Goal: Task Accomplishment & Management: Use online tool/utility

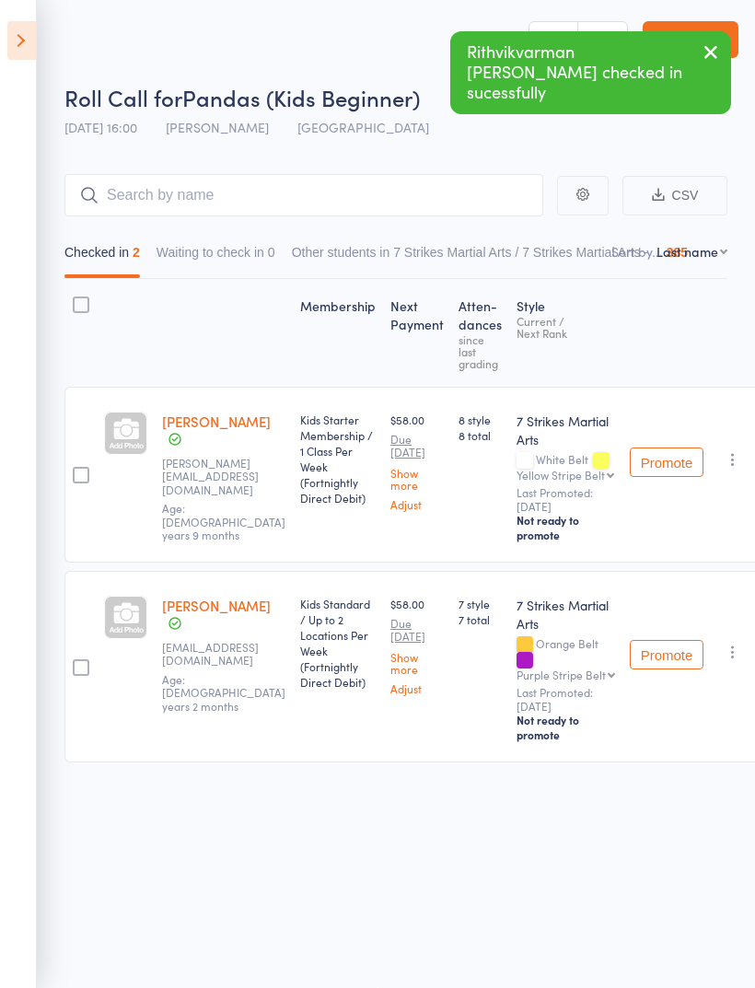
click at [23, 29] on icon at bounding box center [21, 40] width 29 height 39
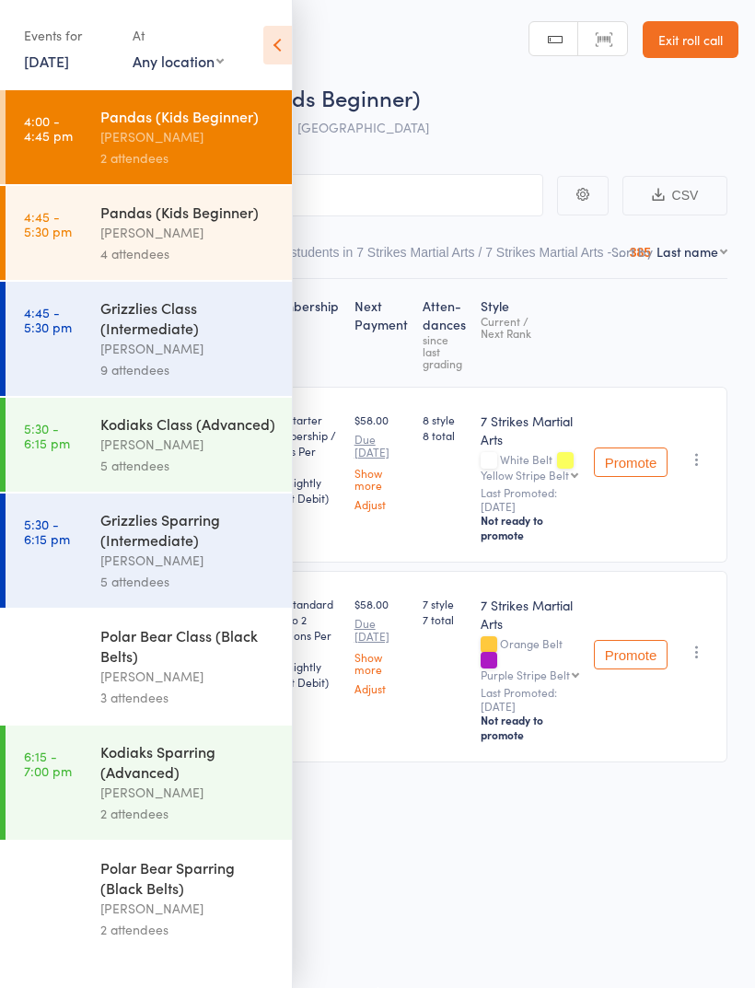
click at [120, 318] on div "Grizzlies Class (Intermediate)" at bounding box center [188, 317] width 176 height 41
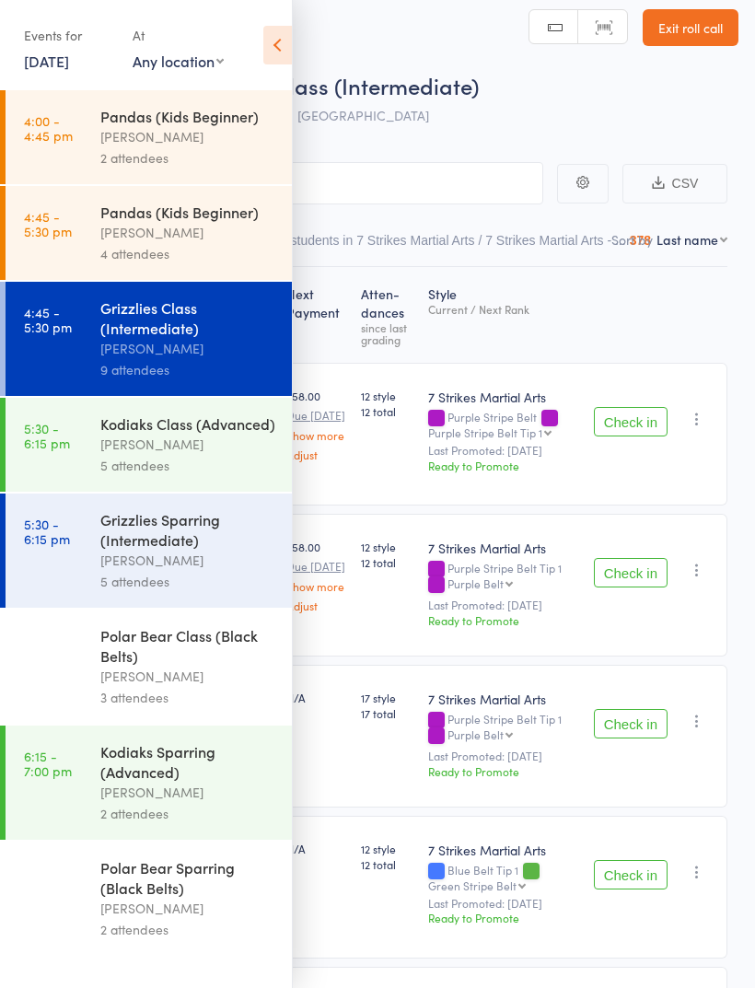
click at [271, 62] on icon at bounding box center [277, 45] width 29 height 39
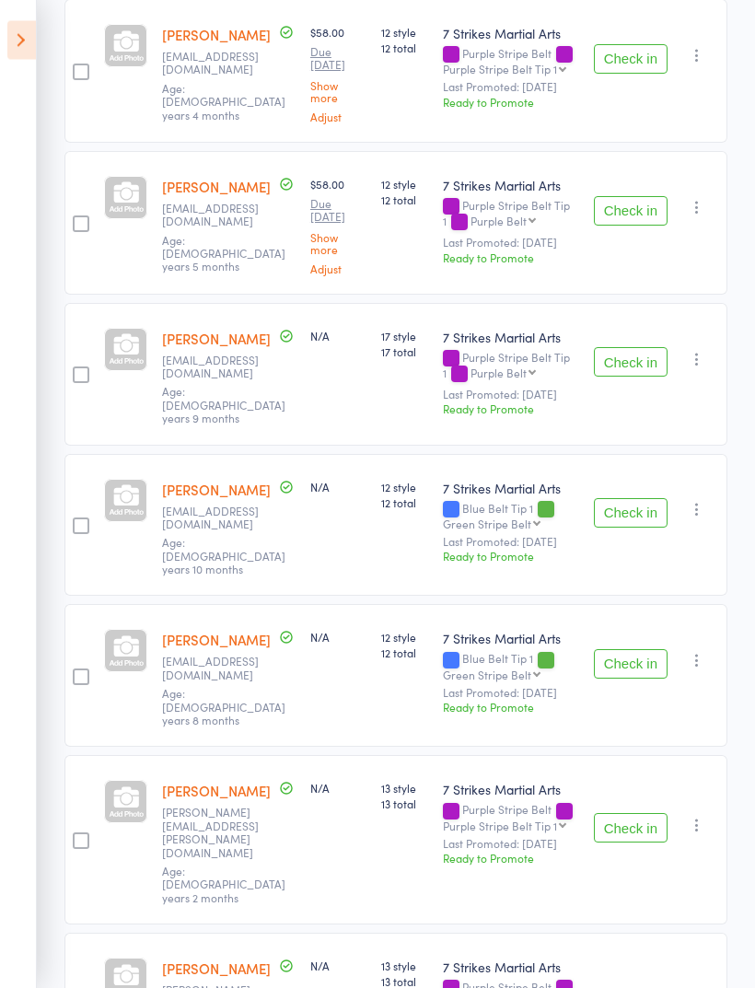
click at [652, 502] on button "Check in" at bounding box center [631, 513] width 74 height 29
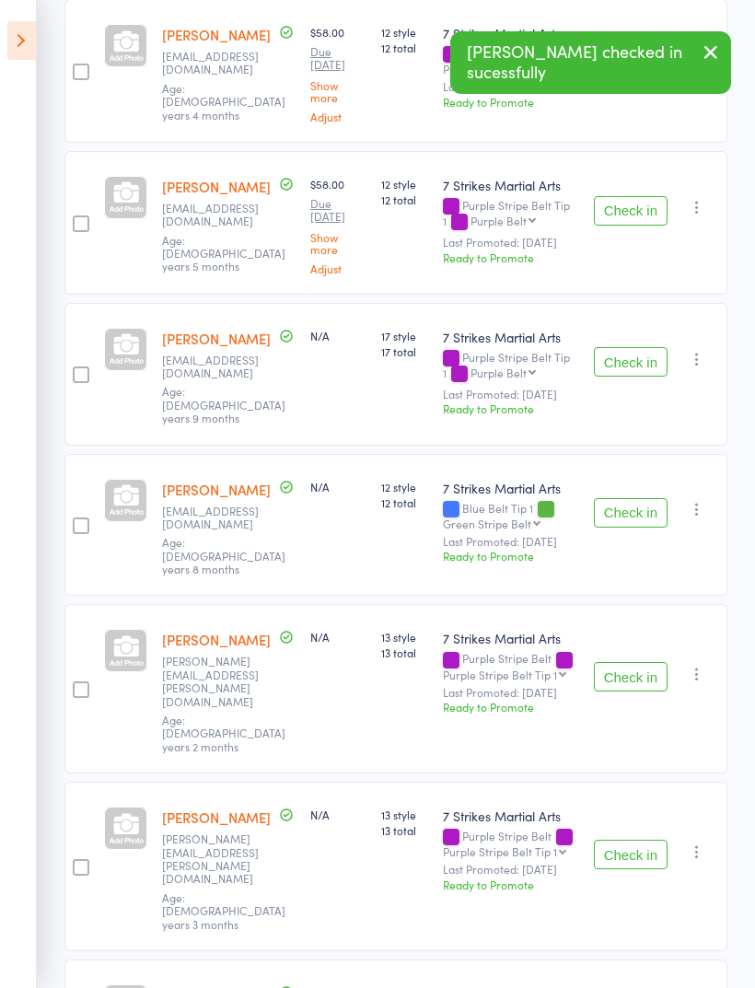
click at [638, 504] on button "Check in" at bounding box center [631, 512] width 74 height 29
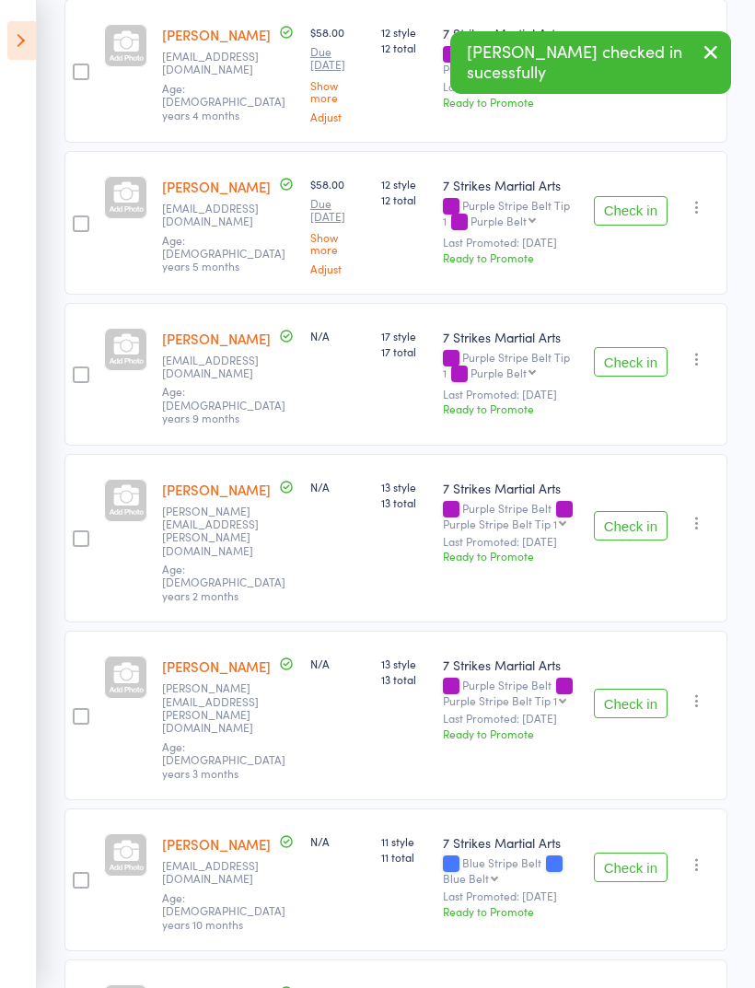
click at [643, 364] on button "Check in" at bounding box center [631, 361] width 74 height 29
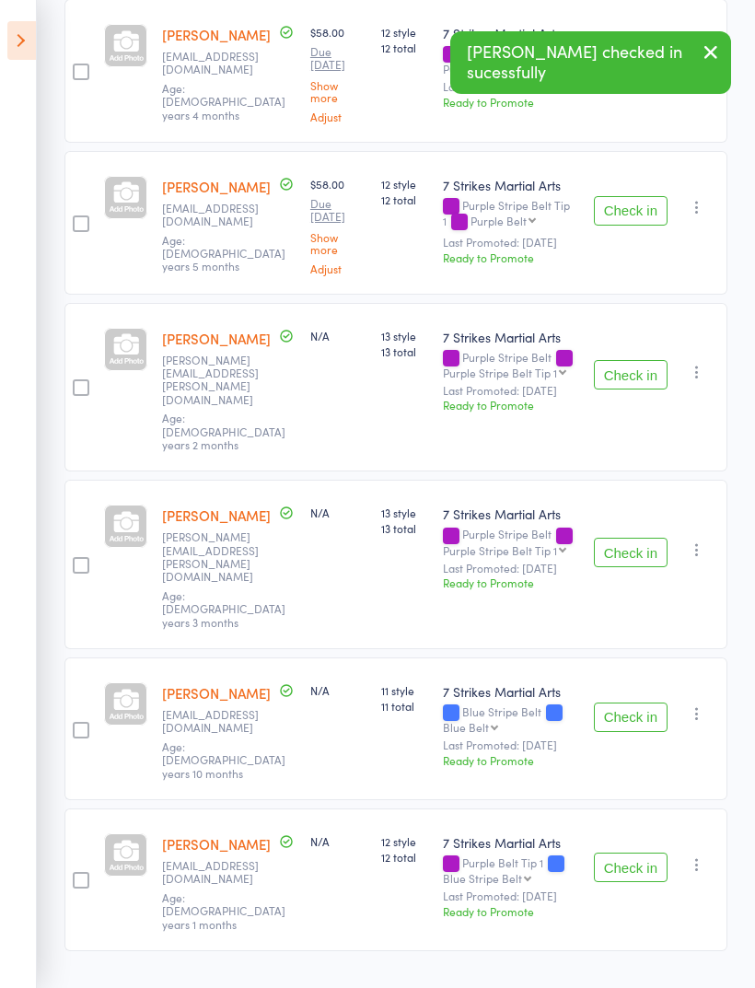
scroll to position [262, 0]
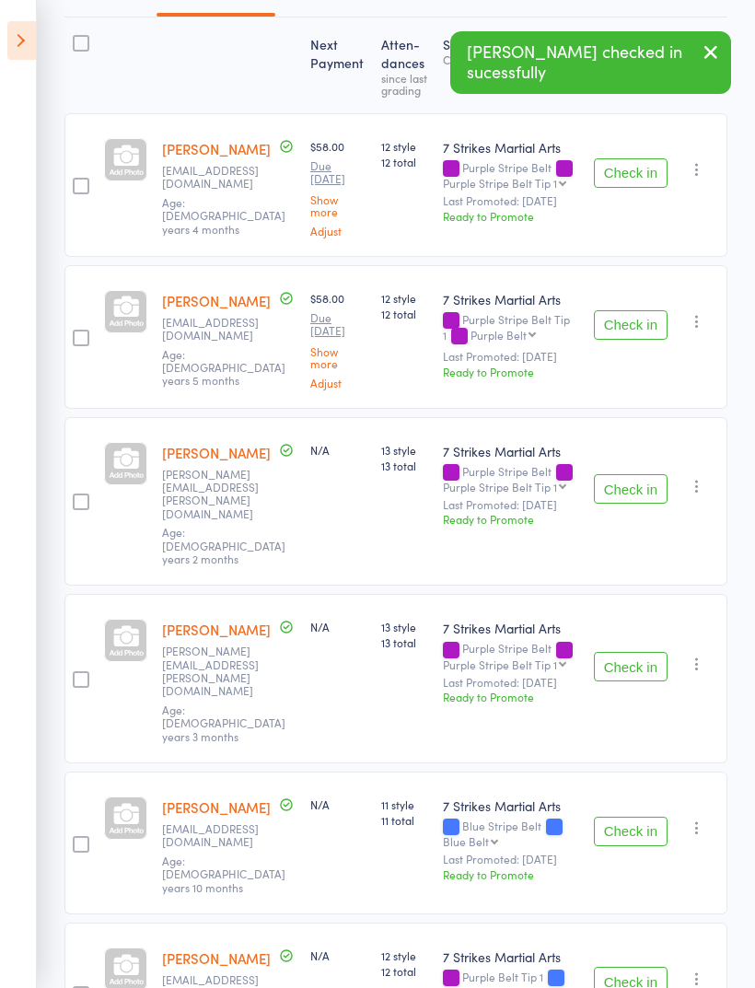
click at [635, 817] on button "Check in" at bounding box center [631, 831] width 74 height 29
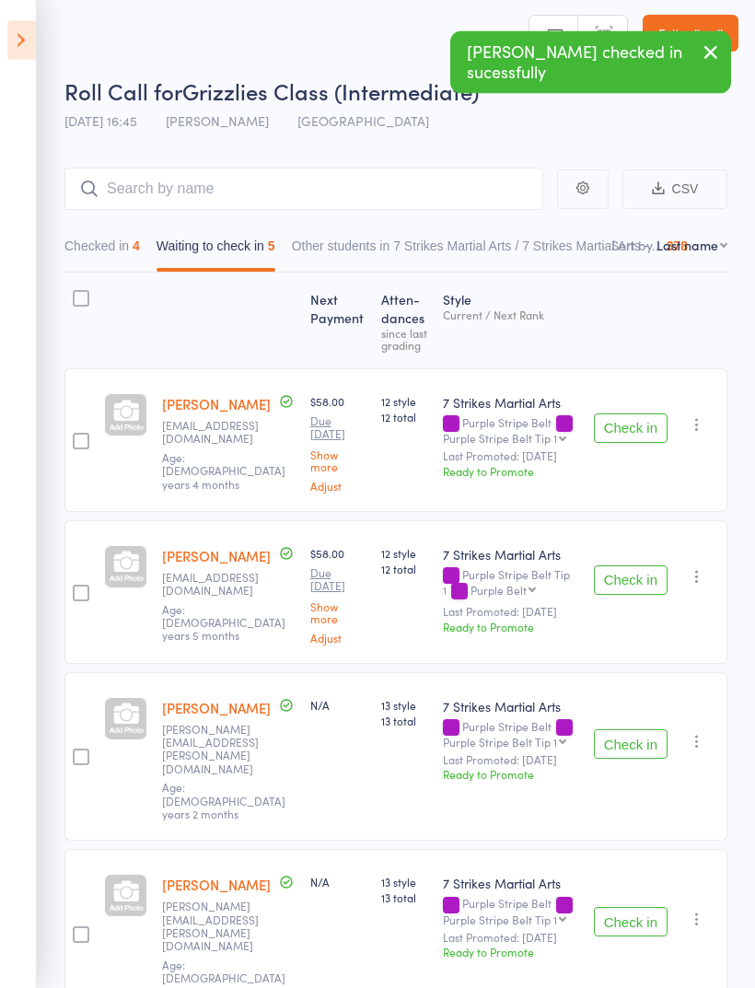
scroll to position [0, 0]
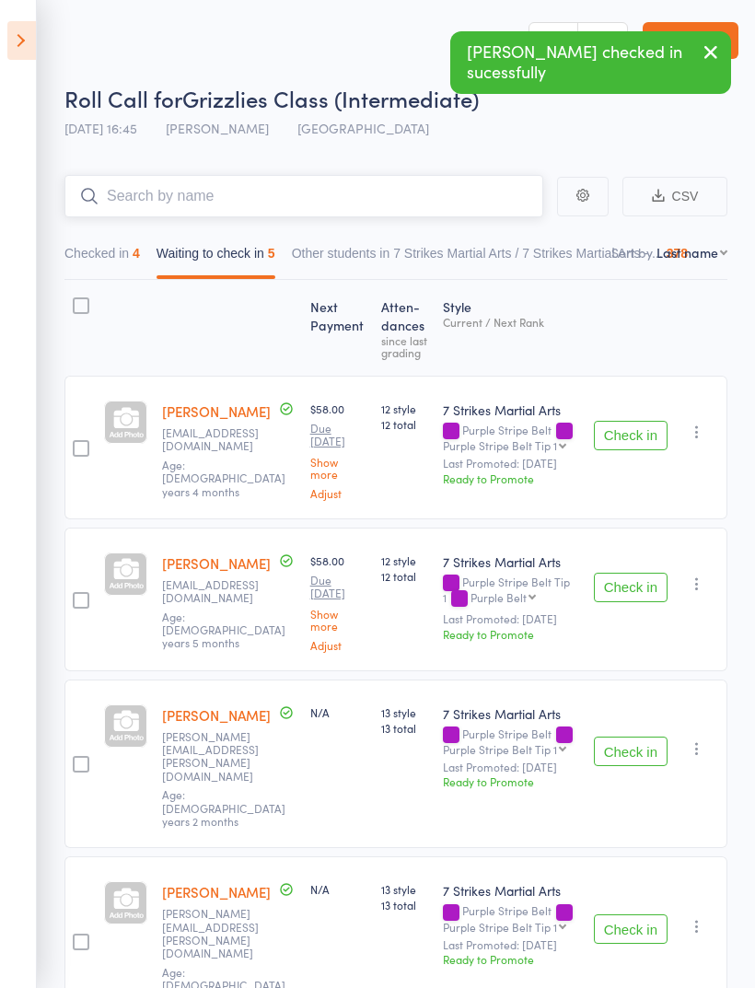
click at [176, 188] on input "search" at bounding box center [303, 196] width 479 height 42
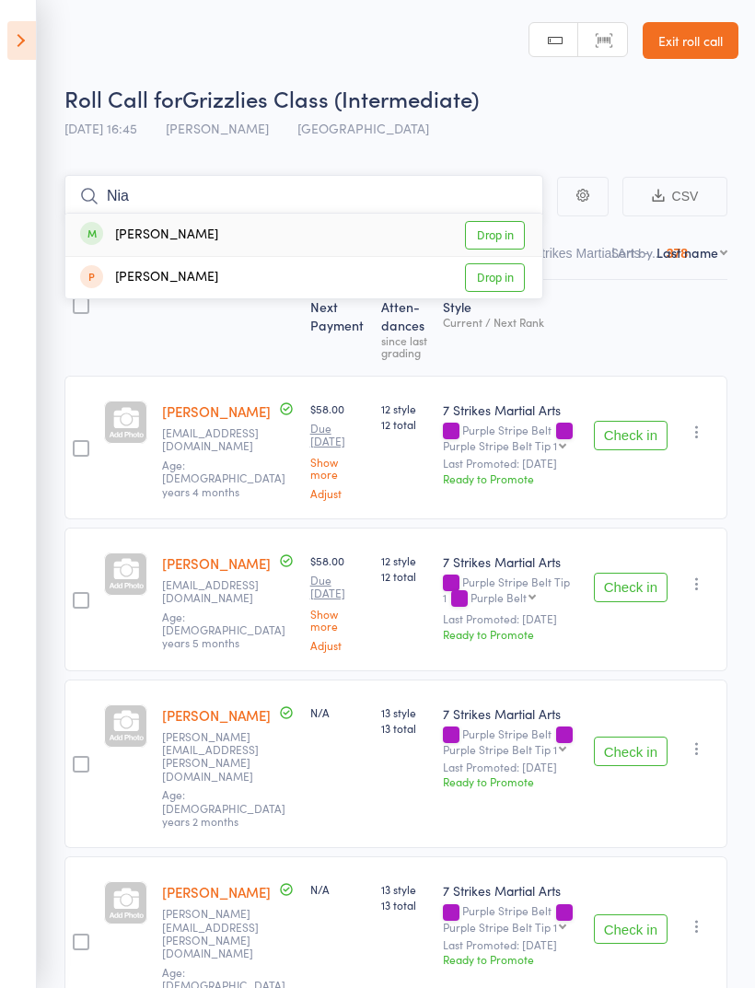
type input "Nia"
click at [501, 235] on link "Drop in" at bounding box center [495, 235] width 60 height 29
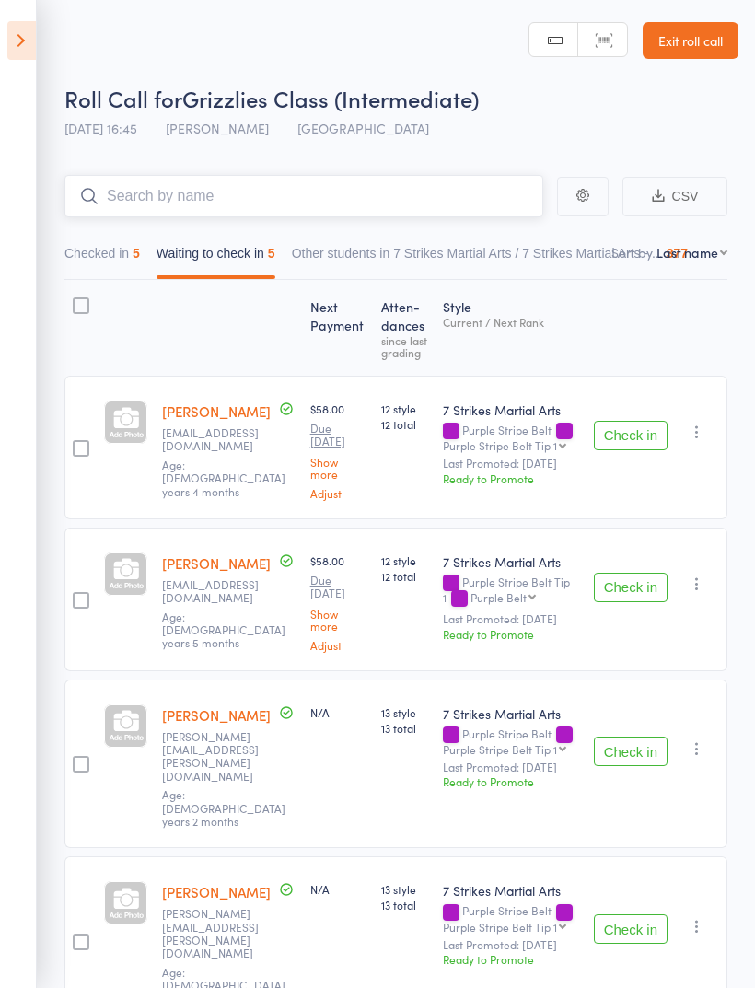
click at [214, 192] on input "search" at bounding box center [303, 196] width 479 height 42
click at [8, 47] on icon at bounding box center [21, 40] width 29 height 39
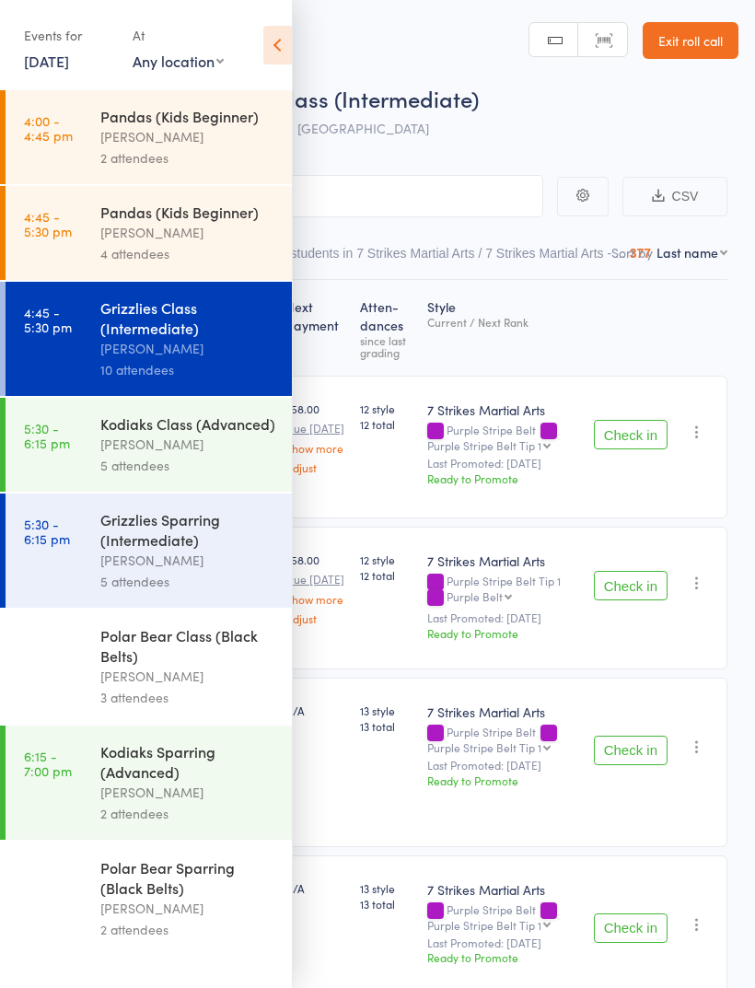
click at [126, 233] on div "[PERSON_NAME]" at bounding box center [188, 232] width 176 height 21
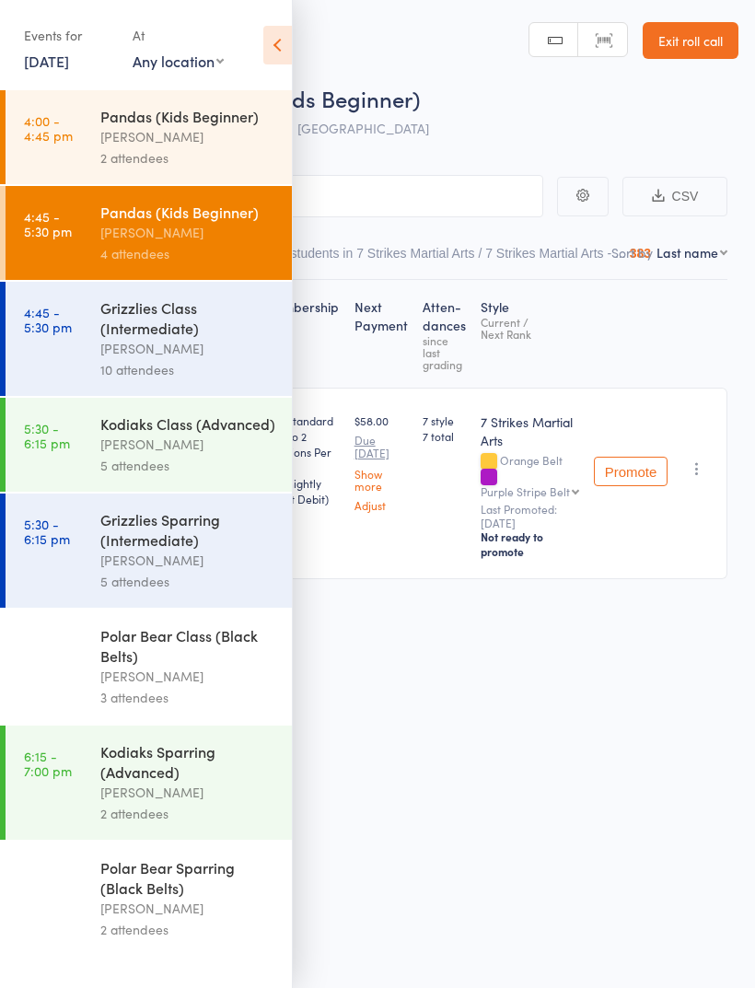
click at [279, 48] on icon at bounding box center [277, 45] width 29 height 39
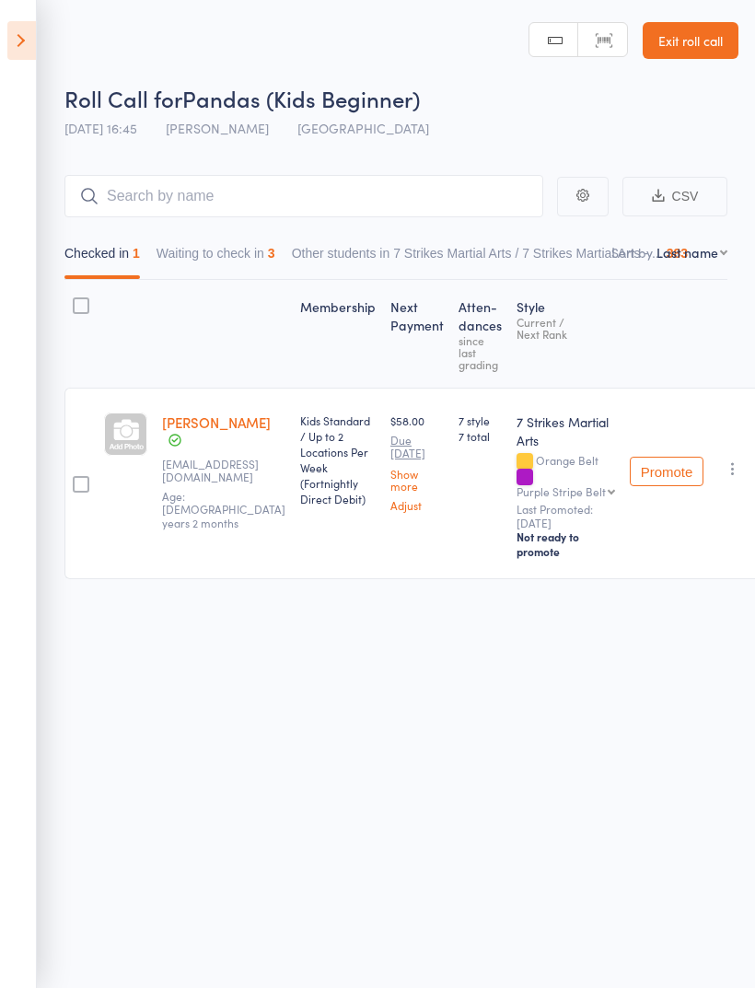
click at [199, 252] on button "Waiting to check in 3" at bounding box center [216, 258] width 119 height 42
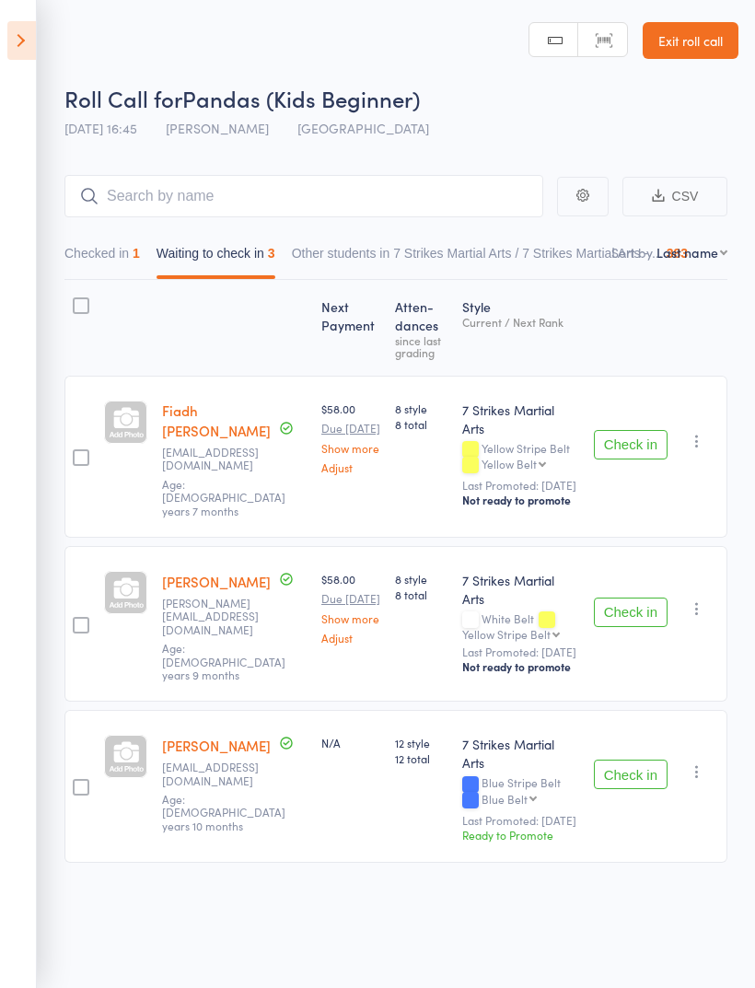
click at [697, 762] on icon "button" at bounding box center [697, 771] width 18 height 18
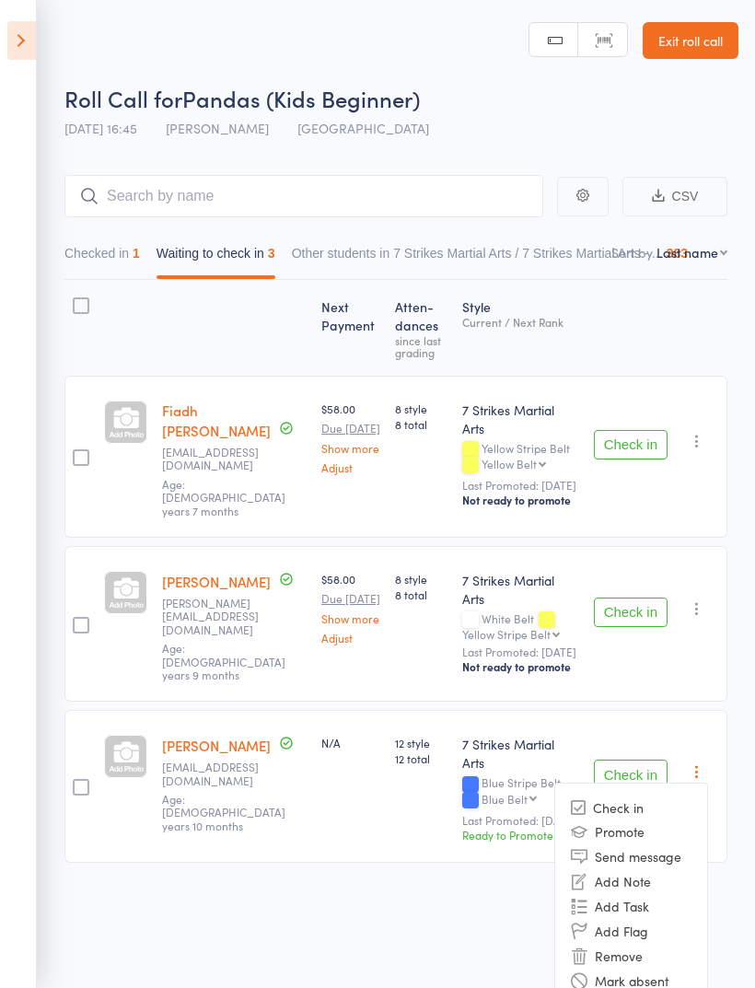
scroll to position [13, 0]
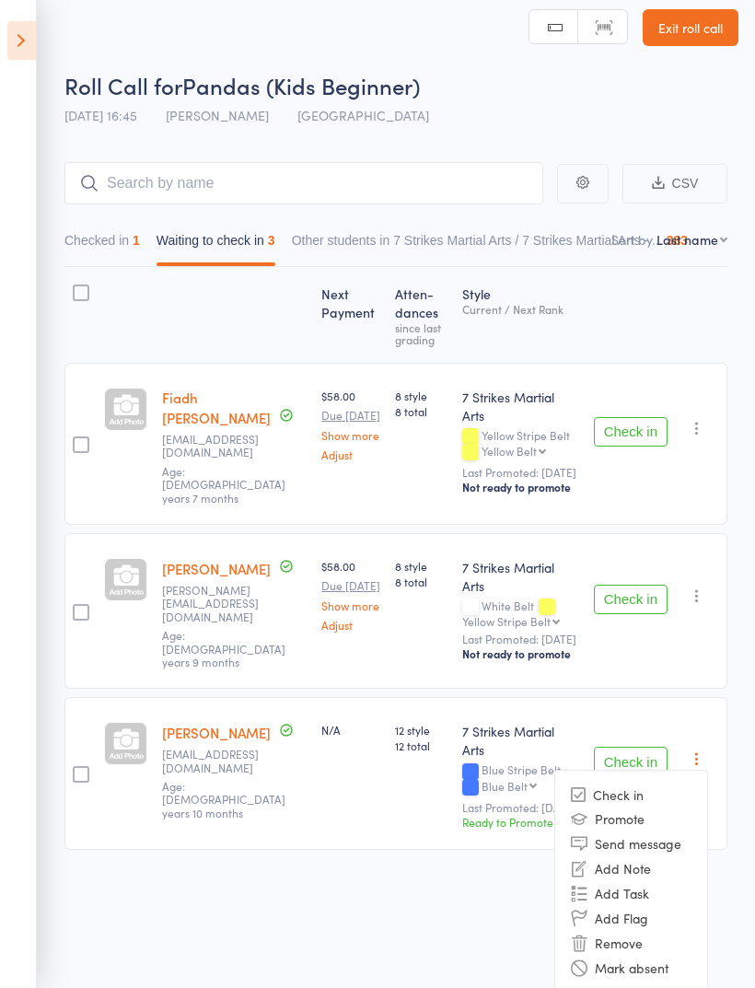
click at [647, 931] on li "Remove" at bounding box center [631, 943] width 152 height 25
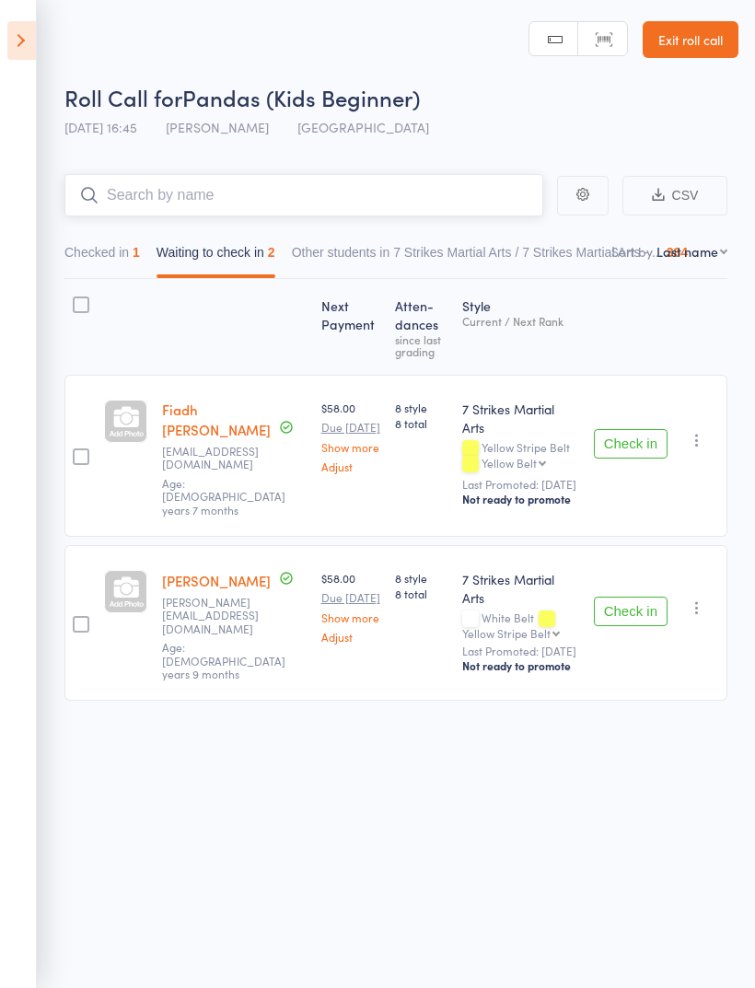
click at [179, 182] on input "search" at bounding box center [303, 195] width 479 height 42
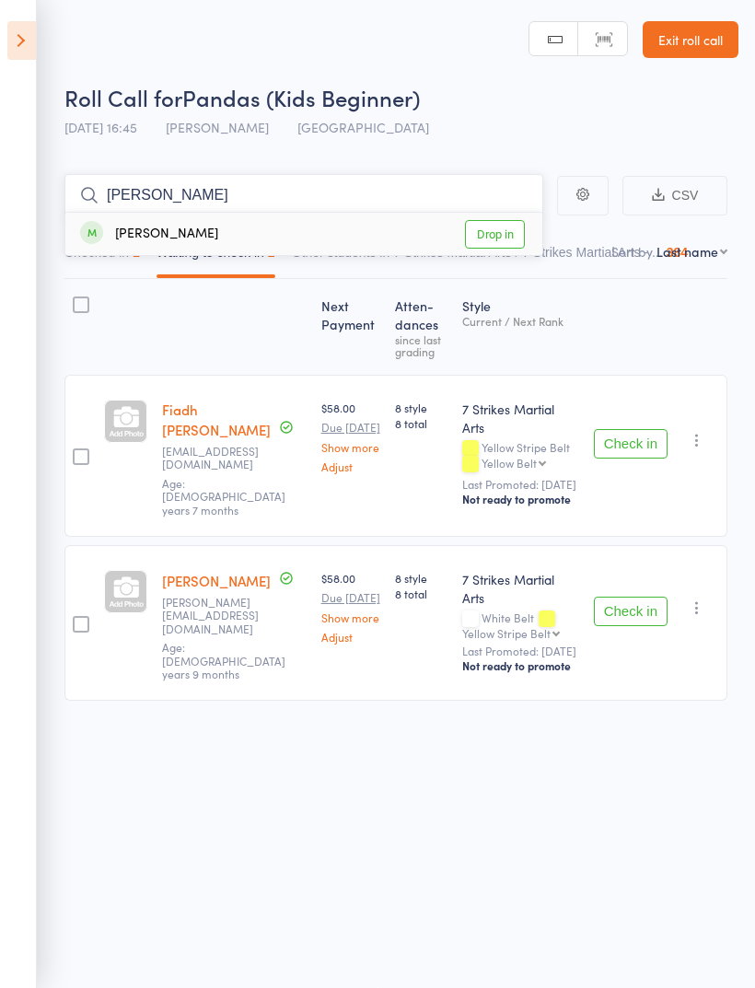
type input "[PERSON_NAME]"
click at [511, 220] on link "Drop in" at bounding box center [495, 234] width 60 height 29
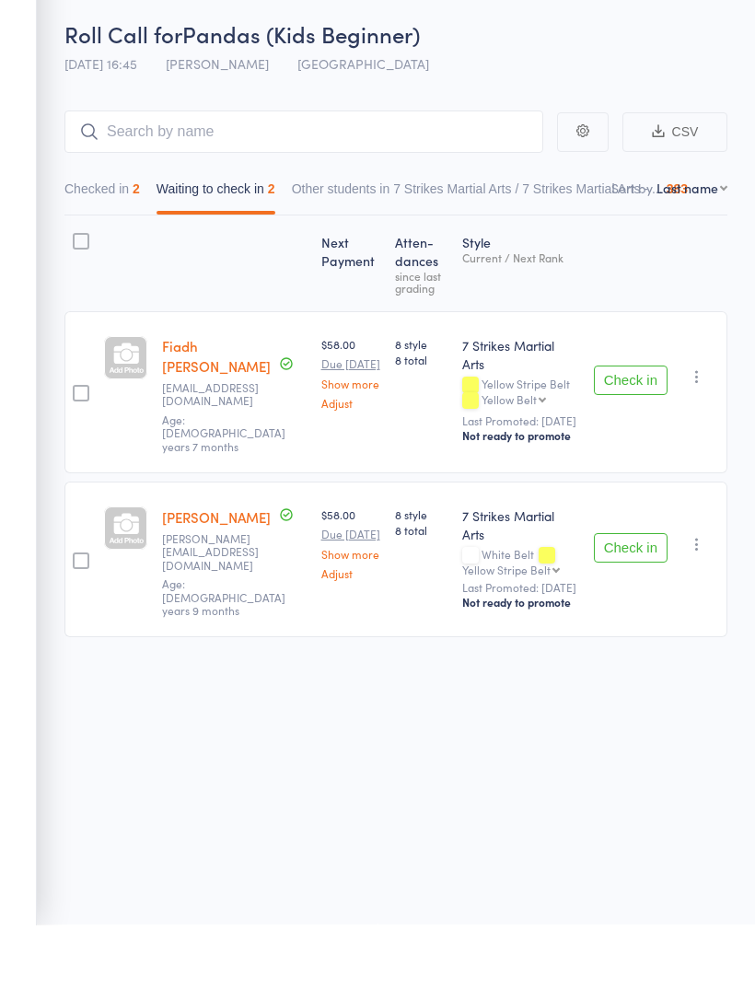
click at [633, 429] on button "Check in" at bounding box center [631, 443] width 74 height 29
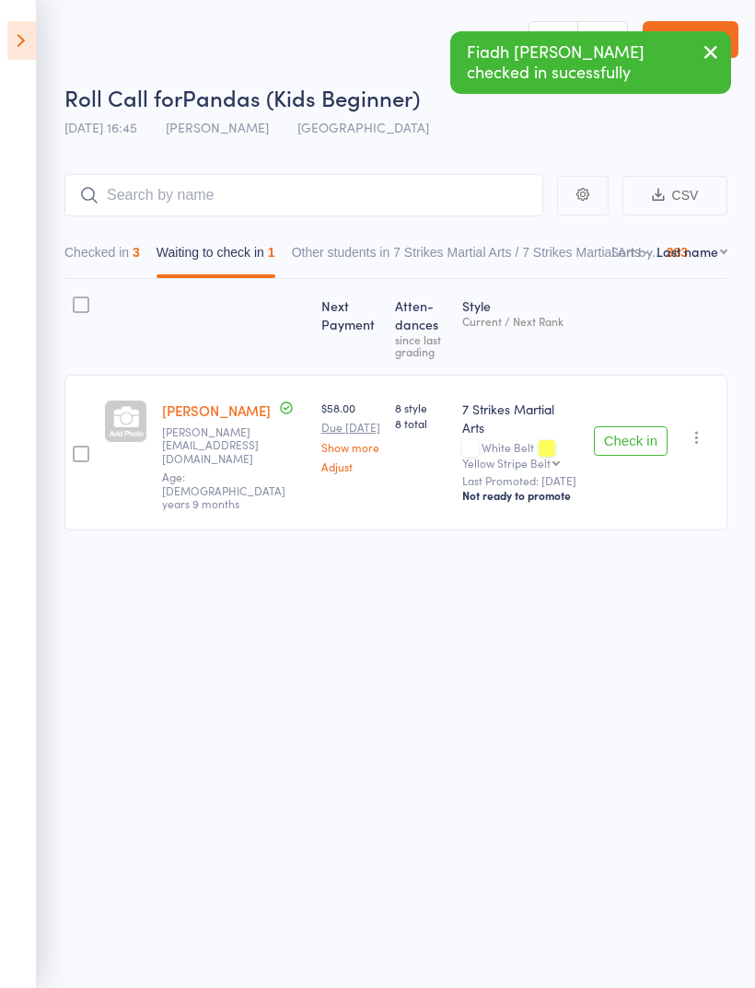
click at [29, 49] on icon at bounding box center [21, 40] width 29 height 39
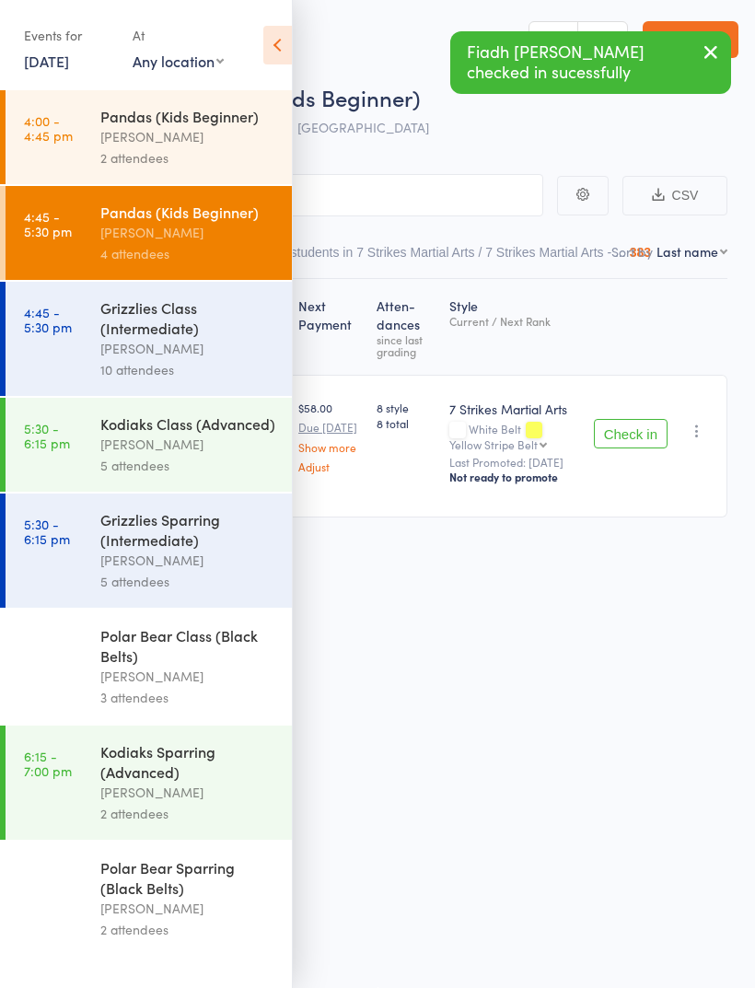
click at [192, 353] on div "[PERSON_NAME]" at bounding box center [188, 348] width 176 height 21
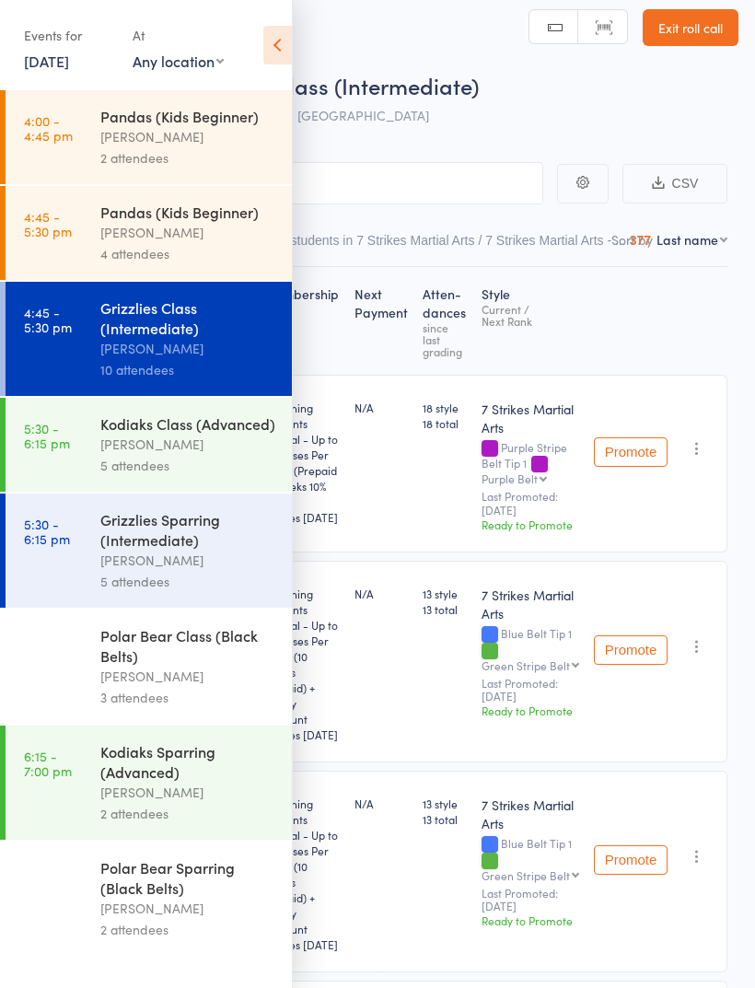
click at [272, 54] on icon at bounding box center [277, 45] width 29 height 39
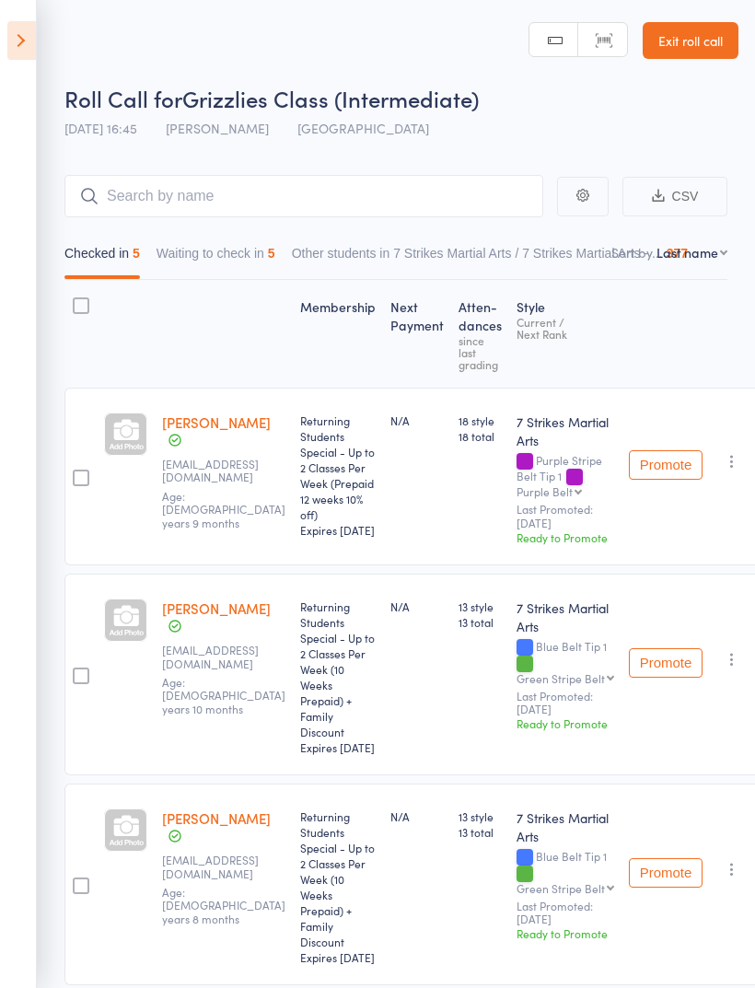
click at [253, 268] on button "Waiting to check in 5" at bounding box center [216, 258] width 119 height 42
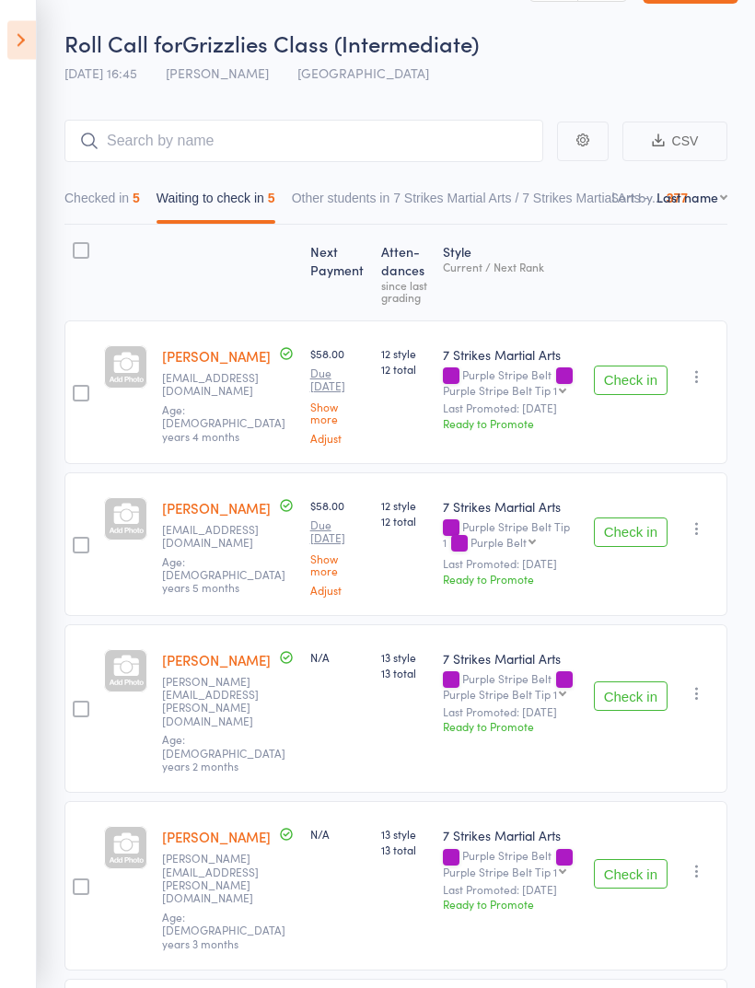
scroll to position [124, 0]
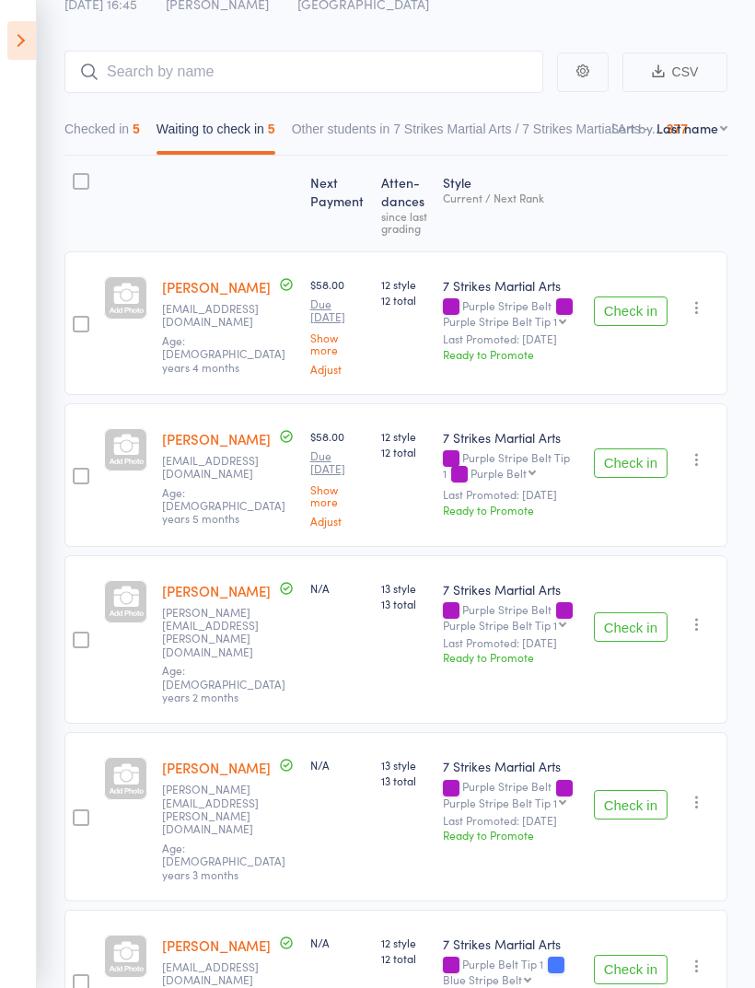
click at [648, 955] on button "Check in" at bounding box center [631, 969] width 74 height 29
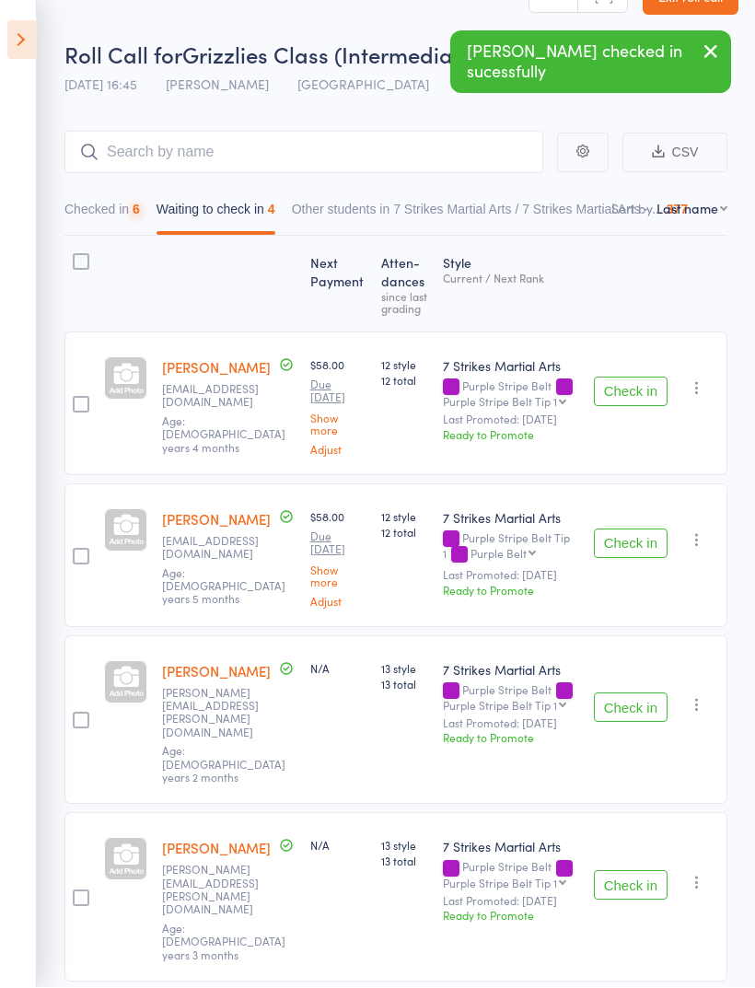
scroll to position [44, 0]
click at [641, 692] on button "Check in" at bounding box center [631, 706] width 74 height 29
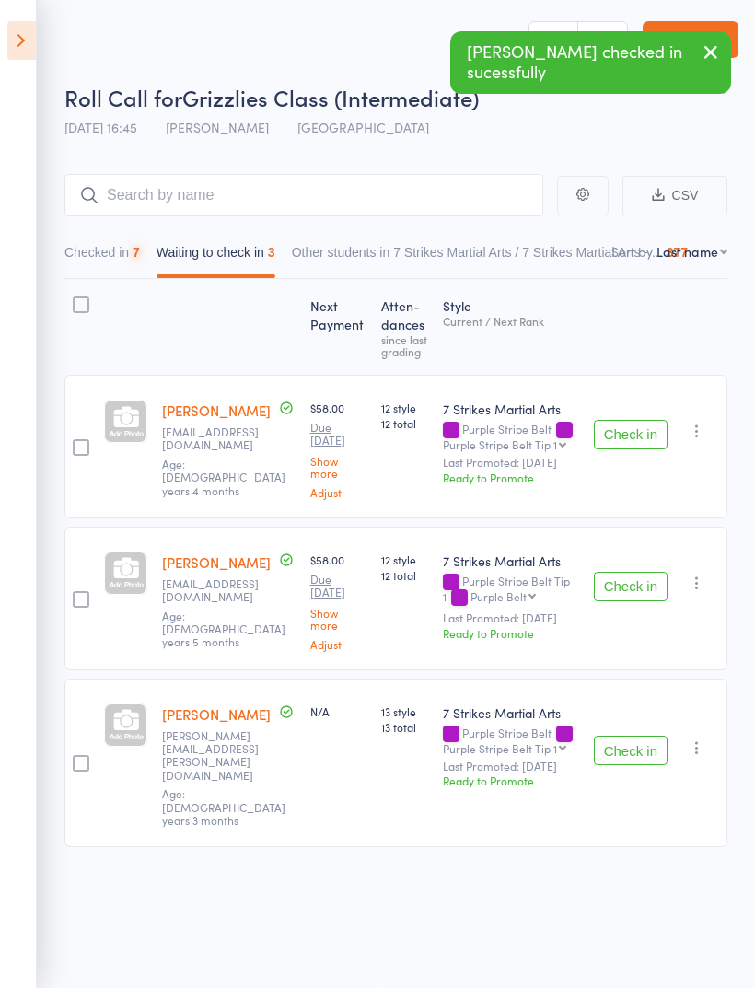
scroll to position [13, 0]
click at [641, 736] on button "Check in" at bounding box center [631, 750] width 74 height 29
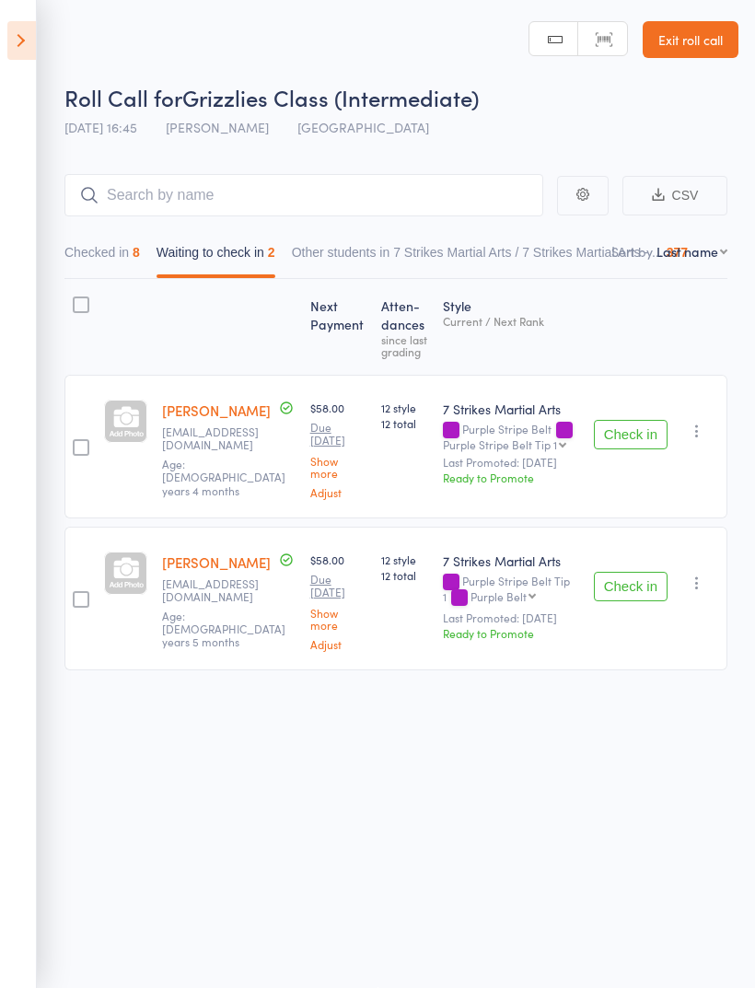
click at [25, 36] on icon at bounding box center [21, 40] width 29 height 39
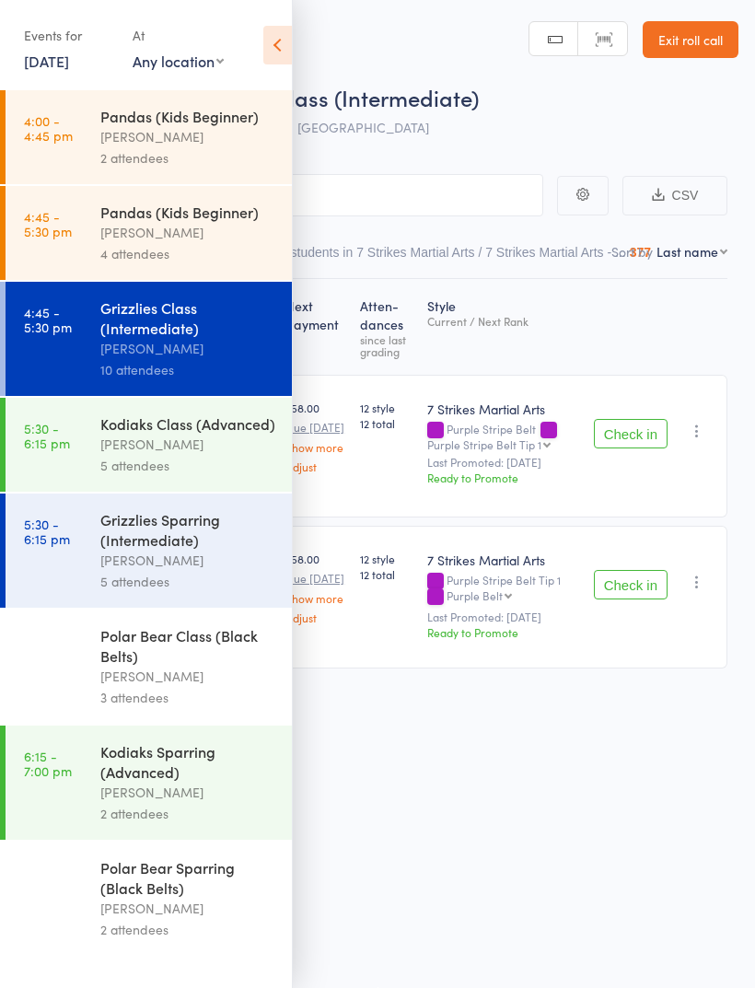
click at [195, 336] on div "Grizzlies Class (Intermediate)" at bounding box center [188, 317] width 176 height 41
click at [287, 51] on icon at bounding box center [277, 45] width 29 height 39
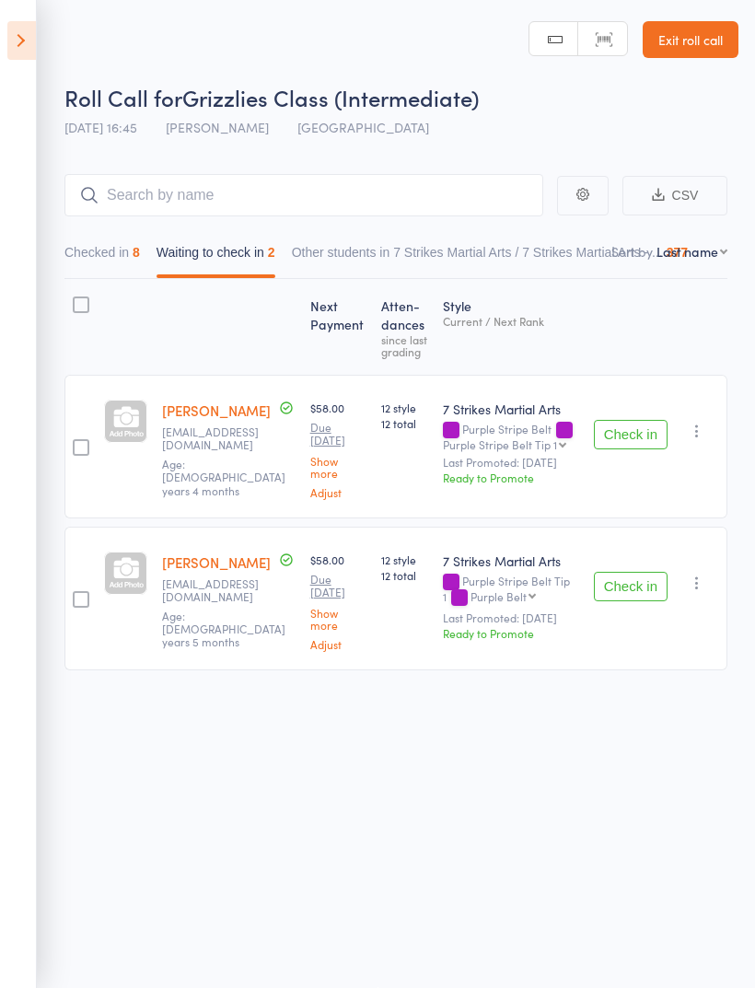
click at [638, 420] on button "Check in" at bounding box center [631, 434] width 74 height 29
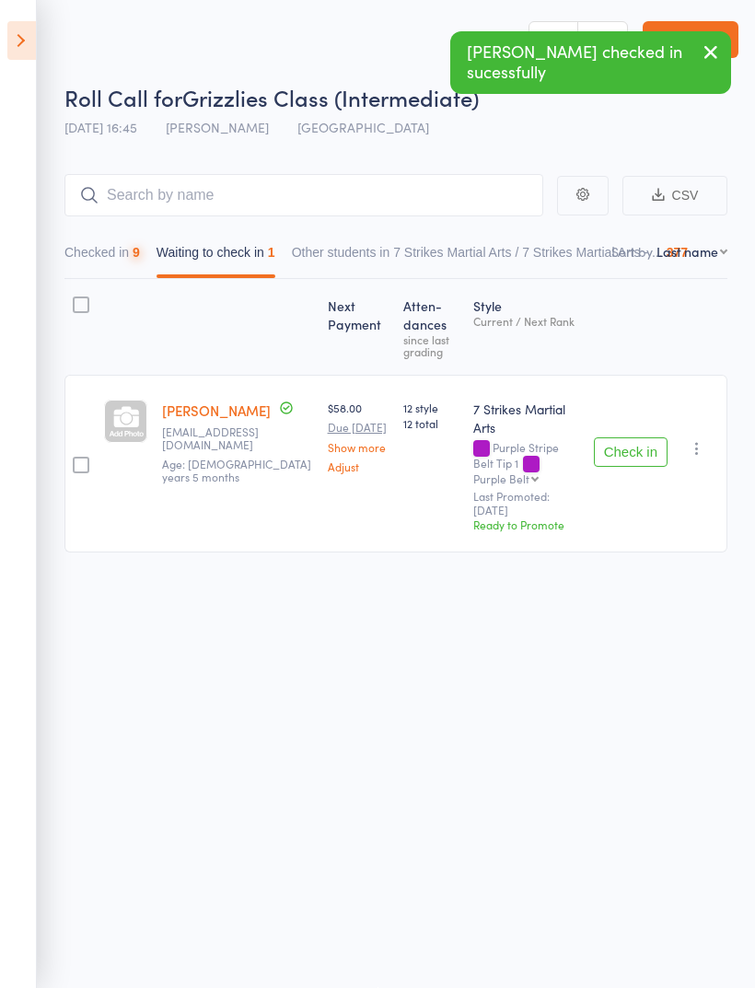
click at [645, 437] on button "Check in" at bounding box center [631, 451] width 74 height 29
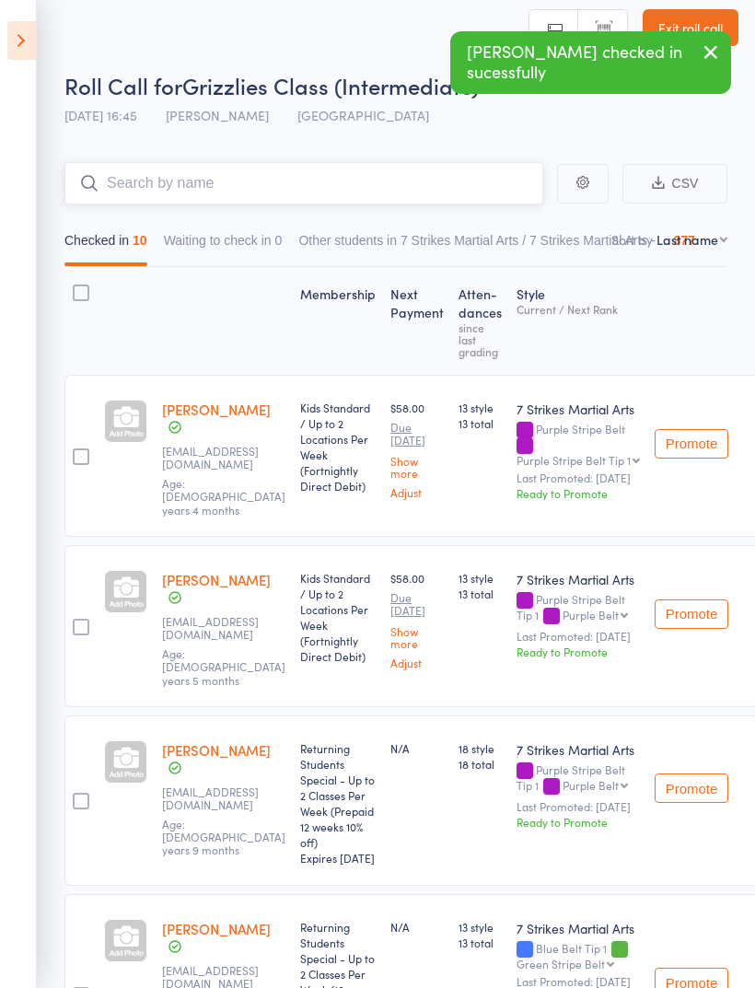
click at [425, 188] on input "search" at bounding box center [303, 183] width 479 height 42
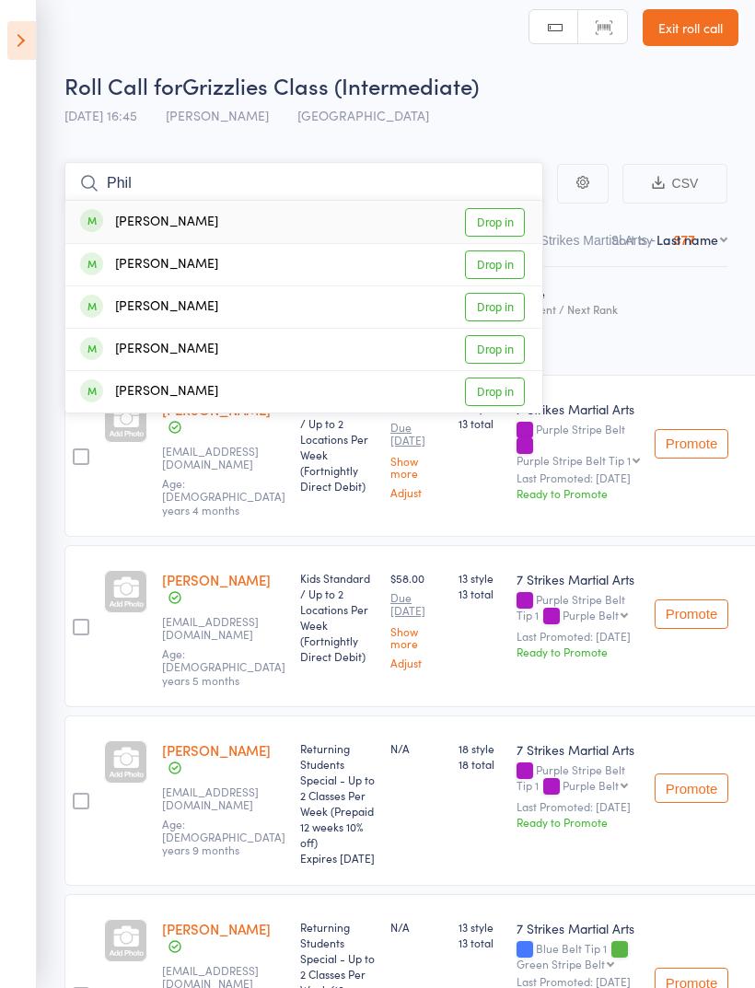
type input "Phil"
click at [505, 309] on link "Drop in" at bounding box center [495, 307] width 60 height 29
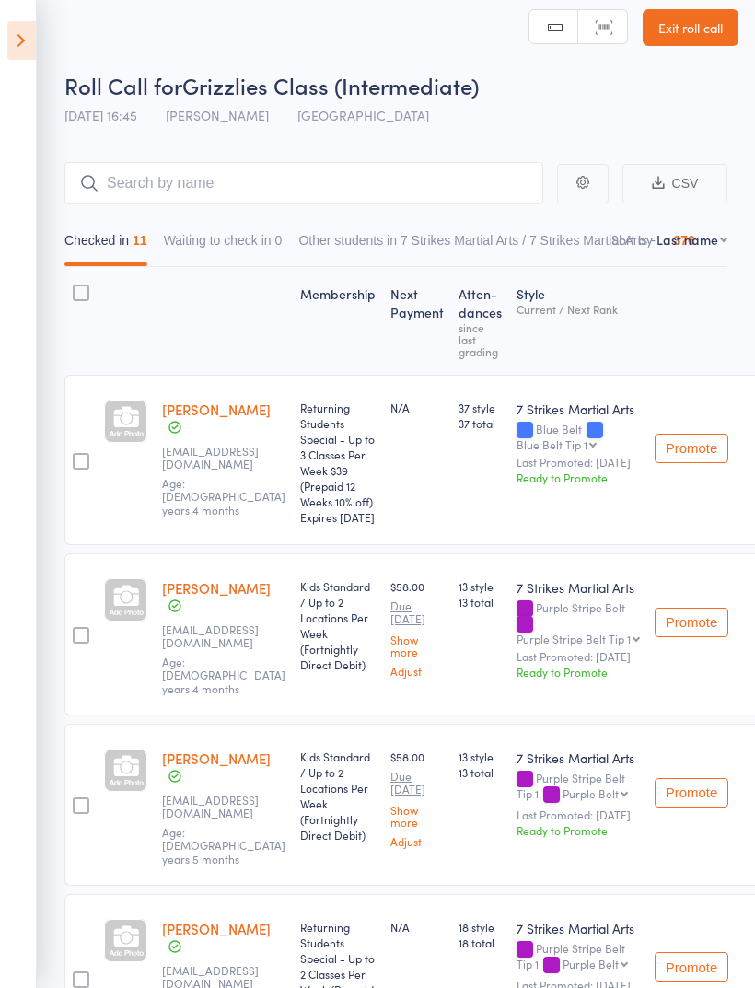
click at [12, 45] on icon at bounding box center [21, 40] width 29 height 39
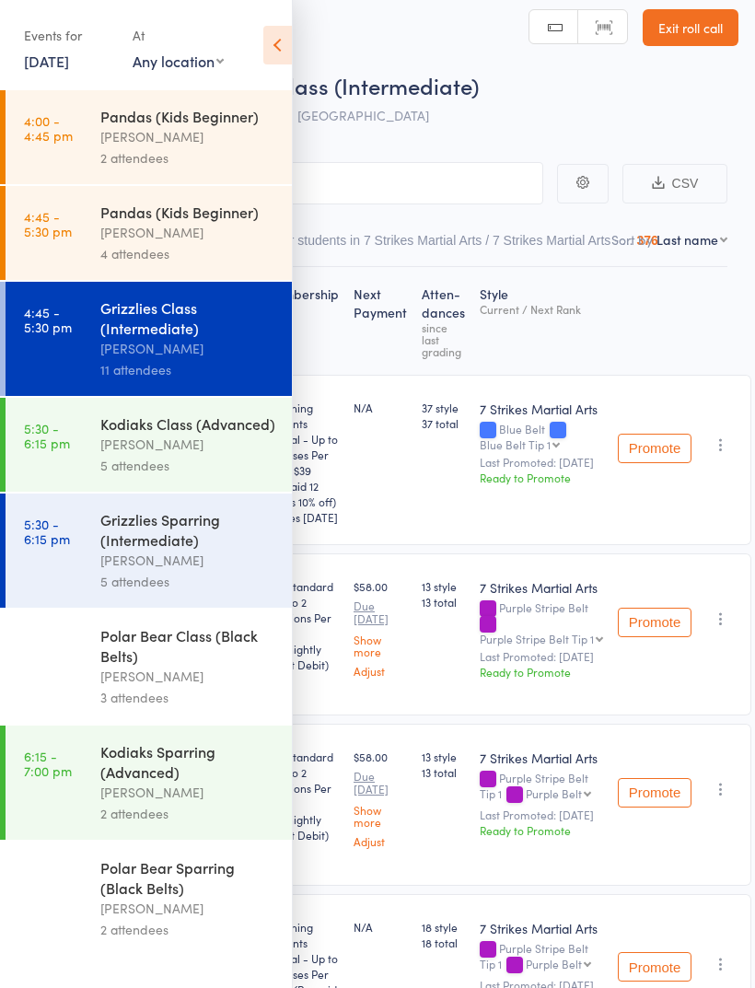
click at [95, 225] on link "4:45 - 5:30 pm Pandas (Kids Beginner) [PERSON_NAME] 4 attendees" at bounding box center [149, 233] width 286 height 94
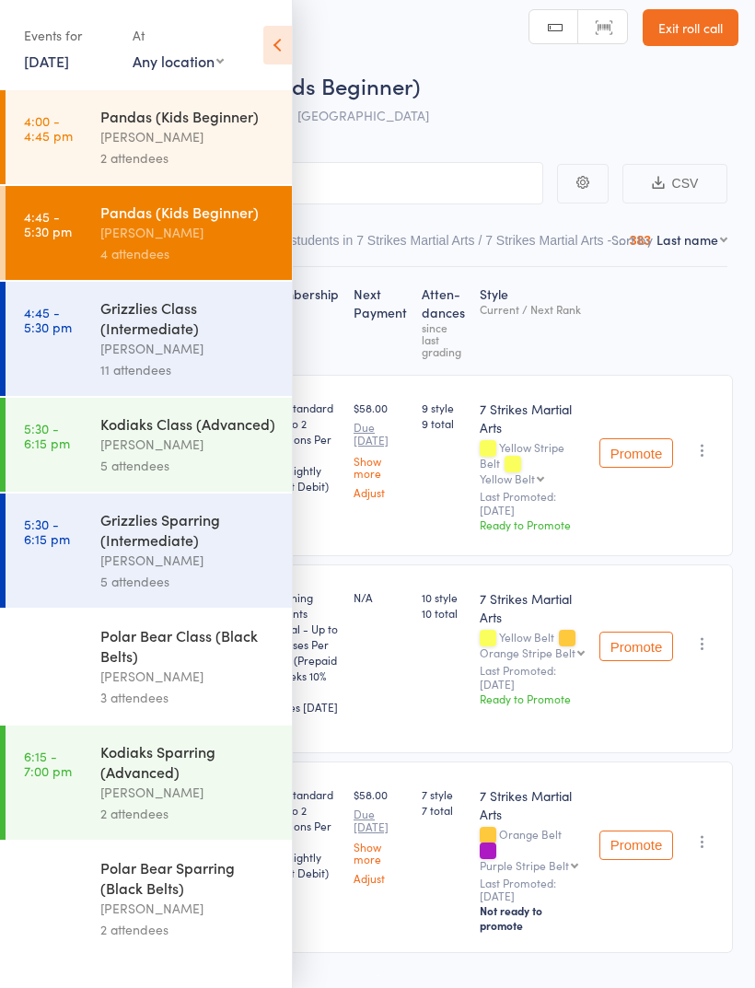
click at [271, 61] on icon at bounding box center [277, 45] width 29 height 39
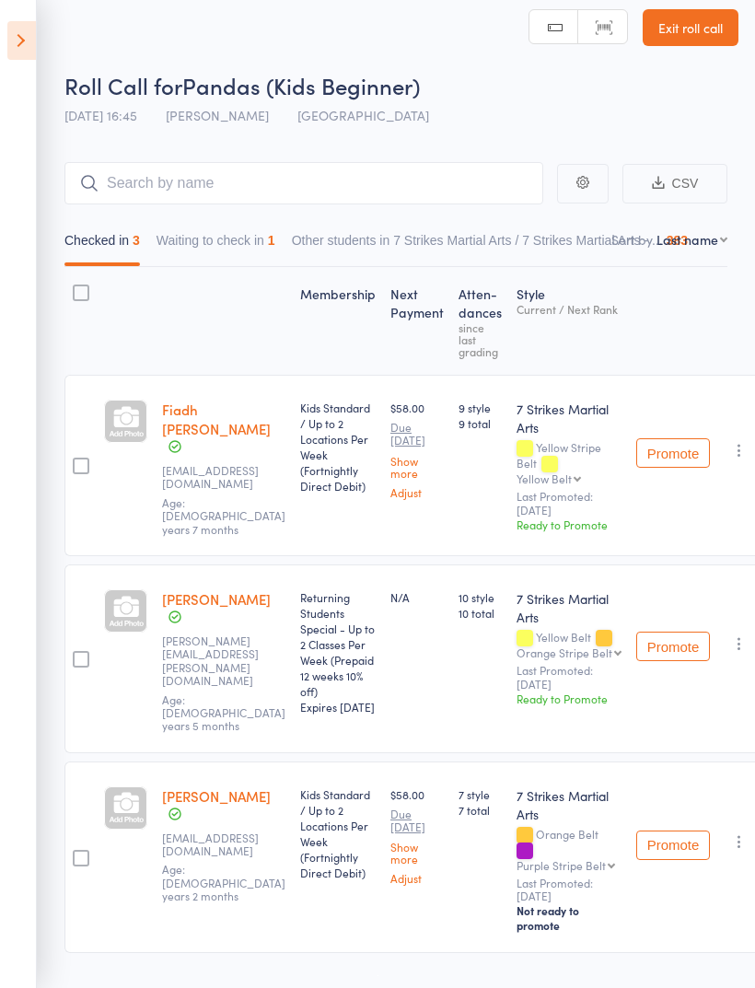
click at [178, 248] on button "Waiting to check in 1" at bounding box center [216, 245] width 119 height 42
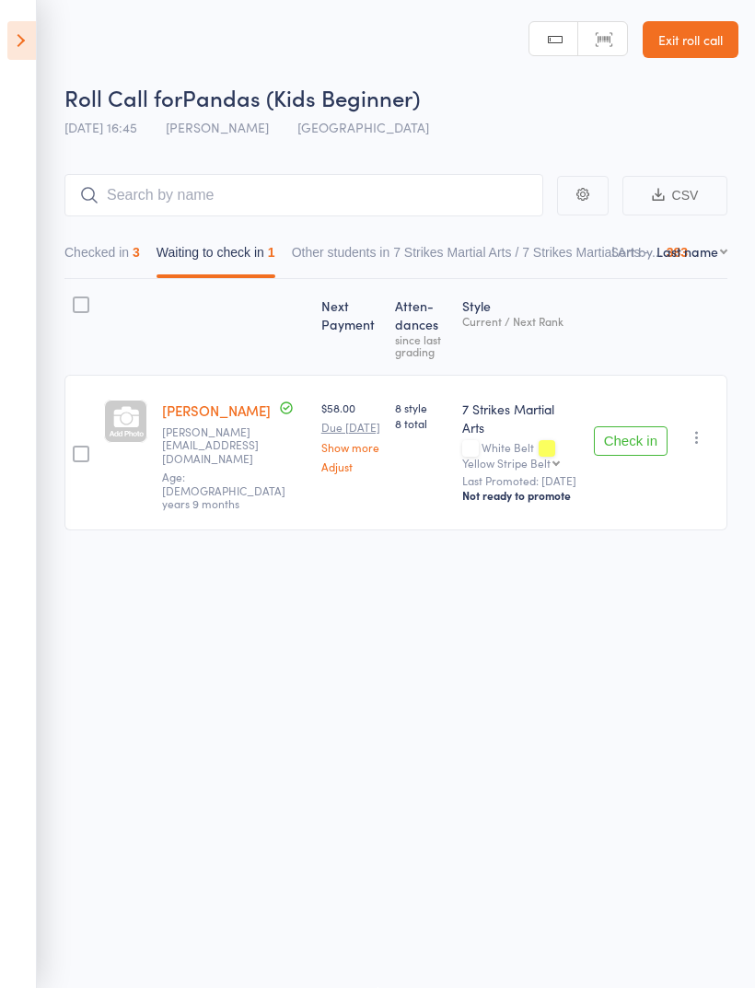
click at [90, 249] on button "Checked in 3" at bounding box center [102, 257] width 76 height 42
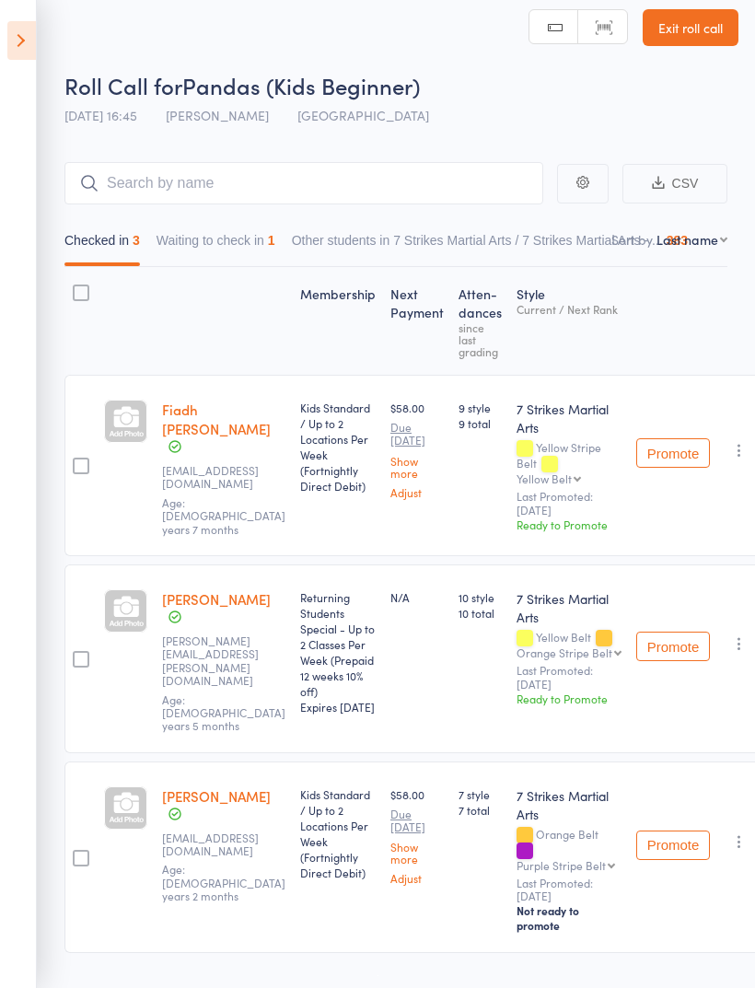
click at [193, 238] on button "Waiting to check in 1" at bounding box center [216, 245] width 119 height 42
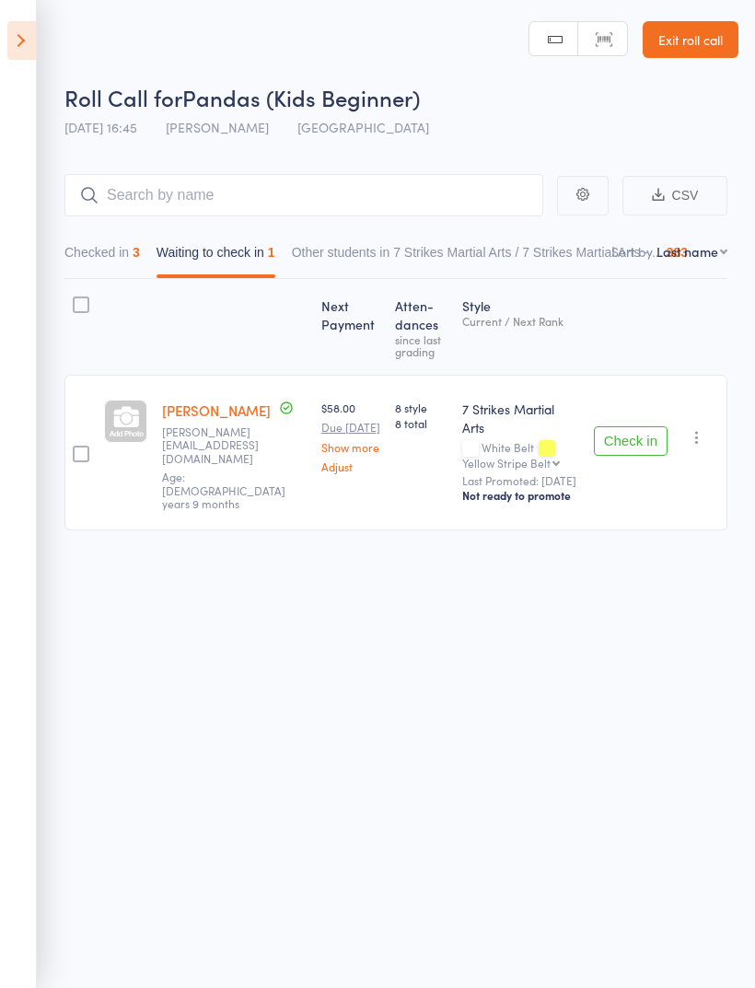
click at [91, 246] on button "Checked in 3" at bounding box center [102, 257] width 76 height 42
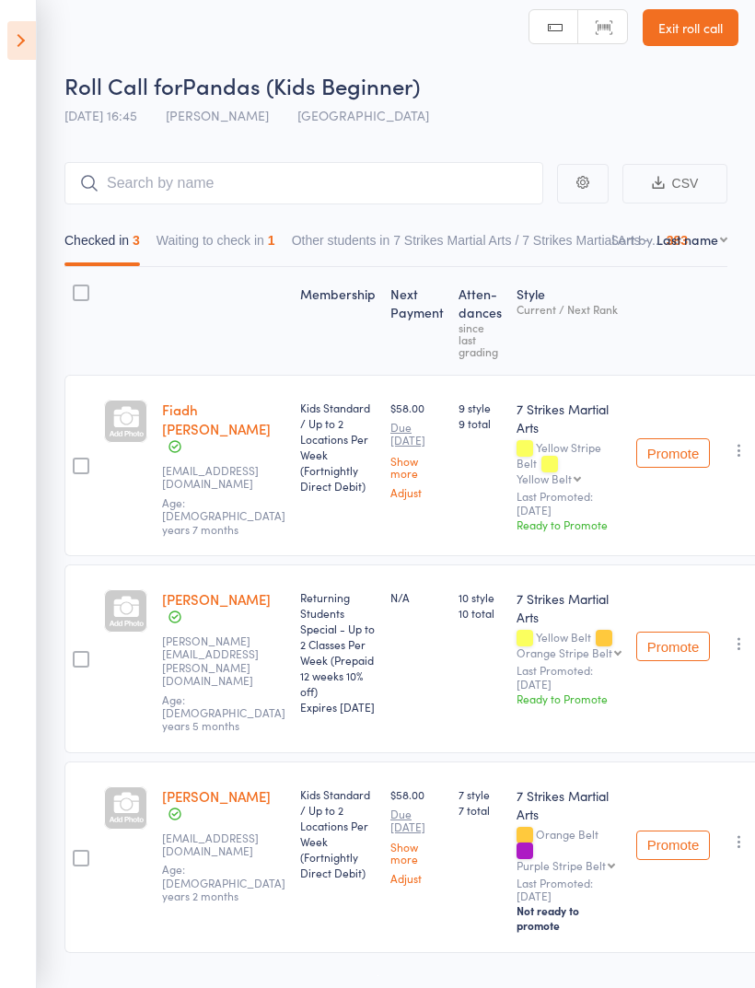
click at [25, 42] on icon at bounding box center [21, 40] width 29 height 39
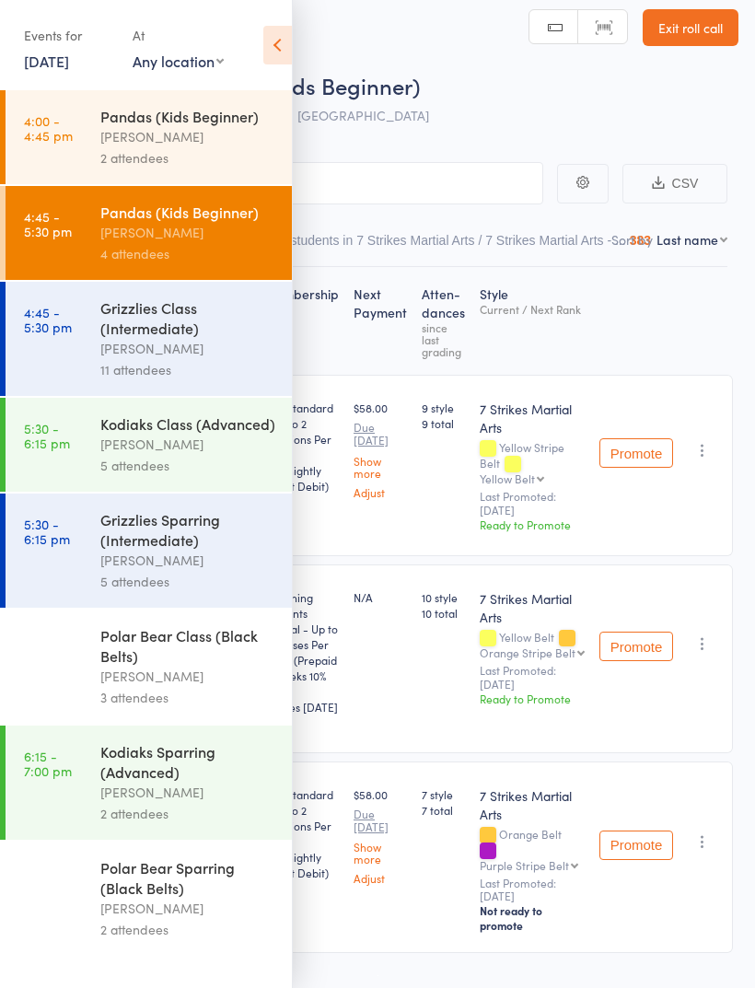
click at [104, 325] on div "Grizzlies Class (Intermediate)" at bounding box center [188, 317] width 176 height 41
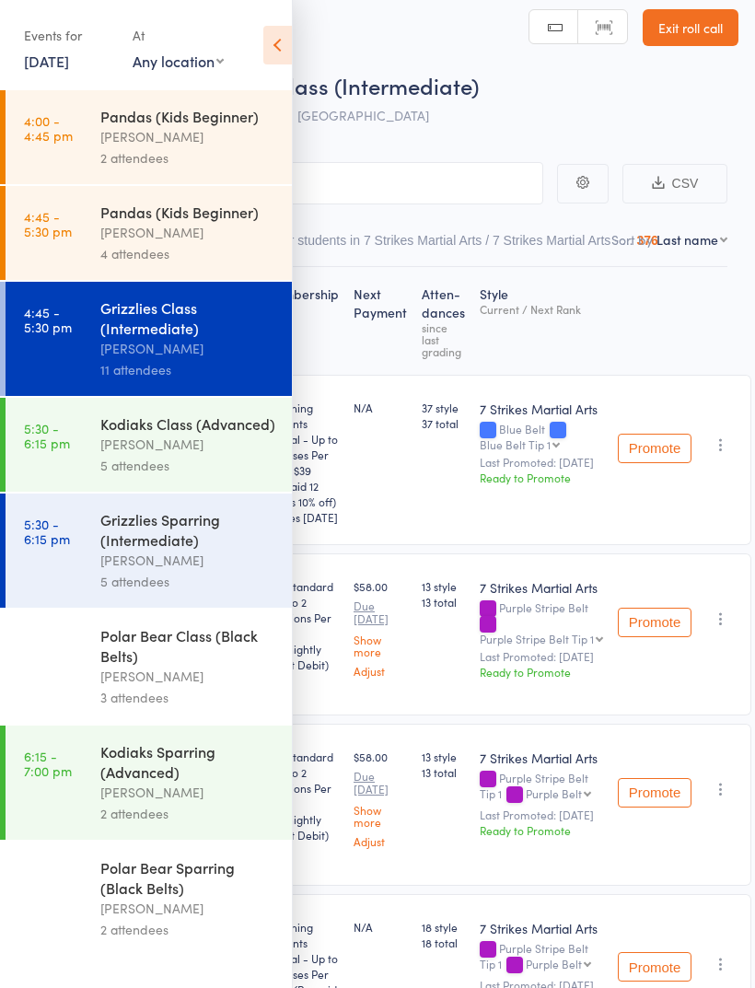
click at [206, 240] on div "[PERSON_NAME]" at bounding box center [188, 232] width 176 height 21
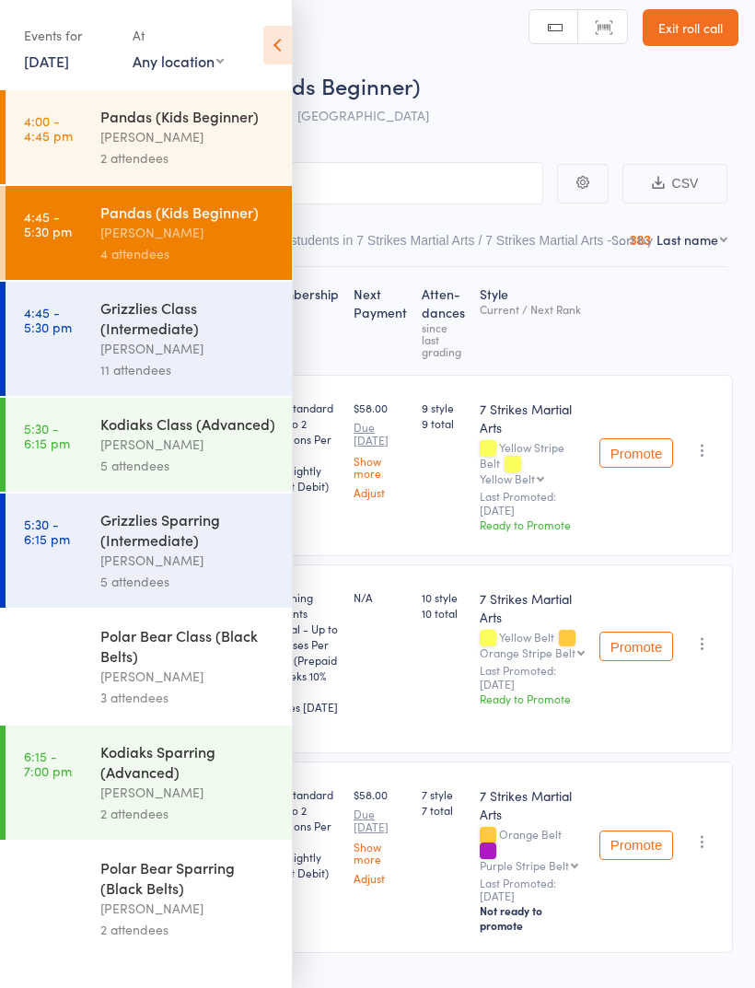
click at [264, 62] on icon at bounding box center [277, 45] width 29 height 39
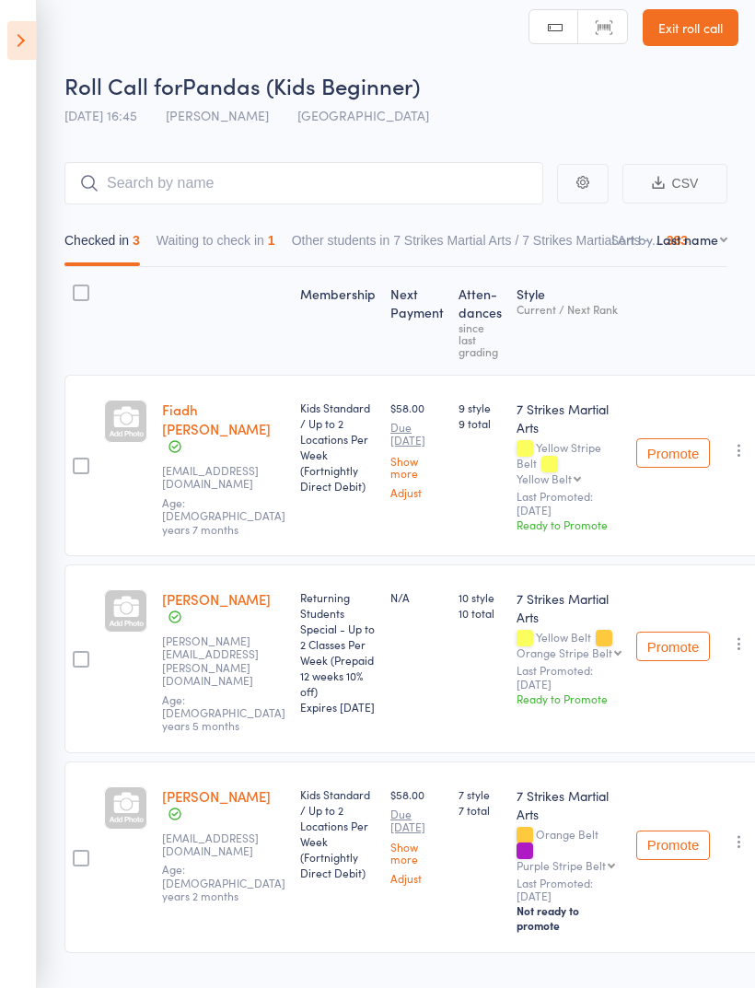
click at [24, 38] on icon at bounding box center [21, 40] width 29 height 39
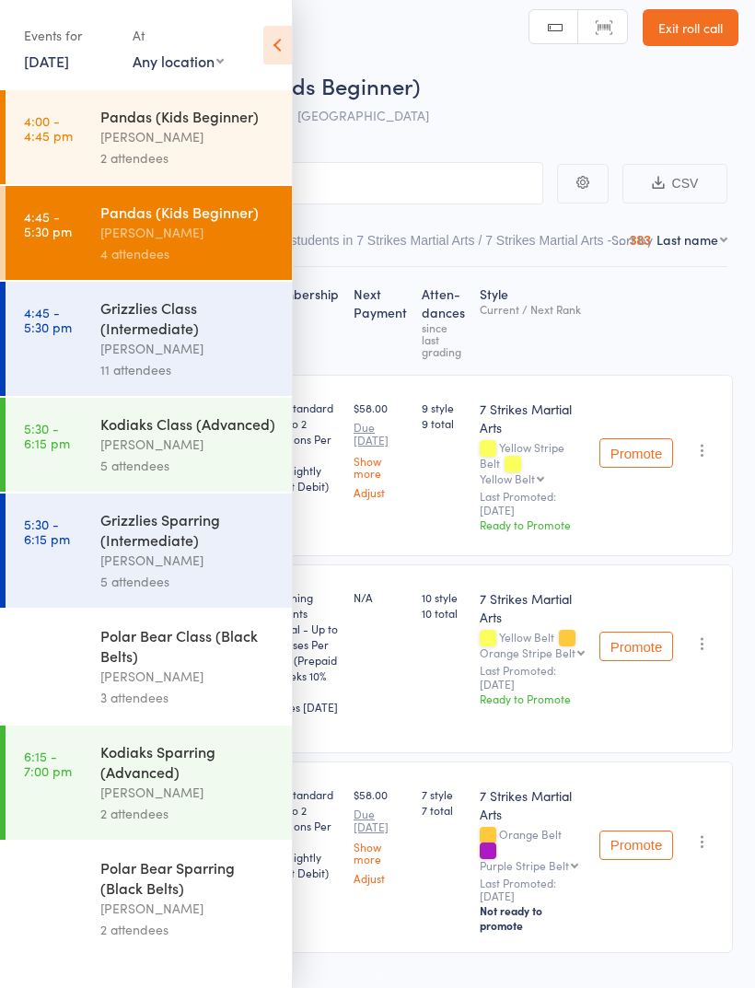
click at [187, 329] on div "Grizzlies Class (Intermediate)" at bounding box center [188, 317] width 176 height 41
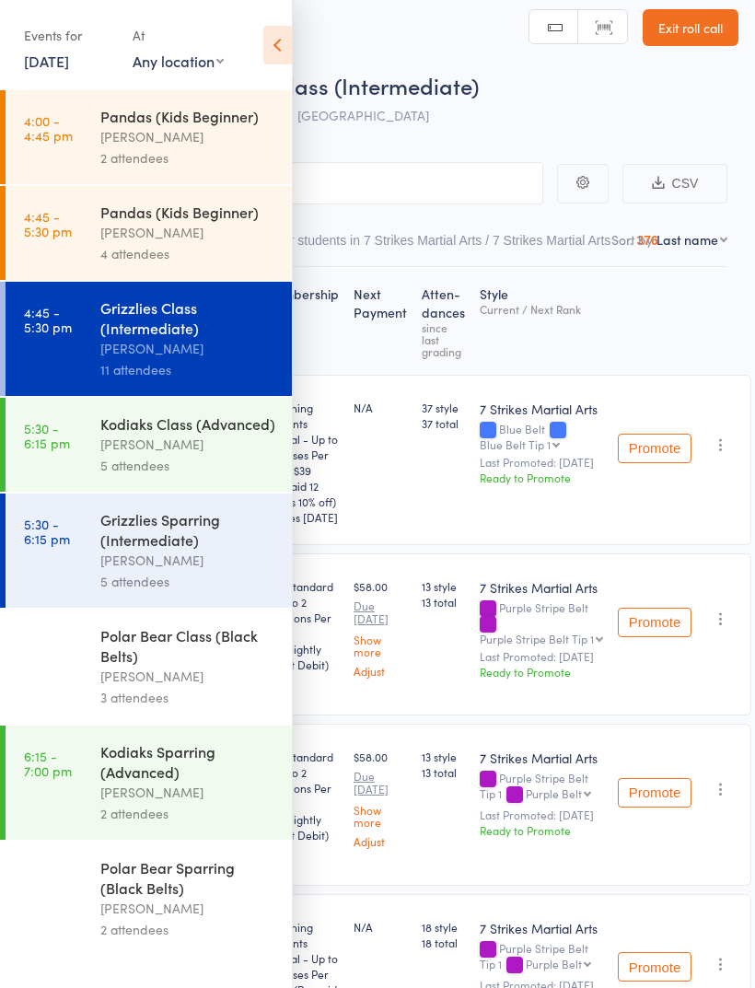
click at [271, 49] on icon at bounding box center [277, 45] width 29 height 39
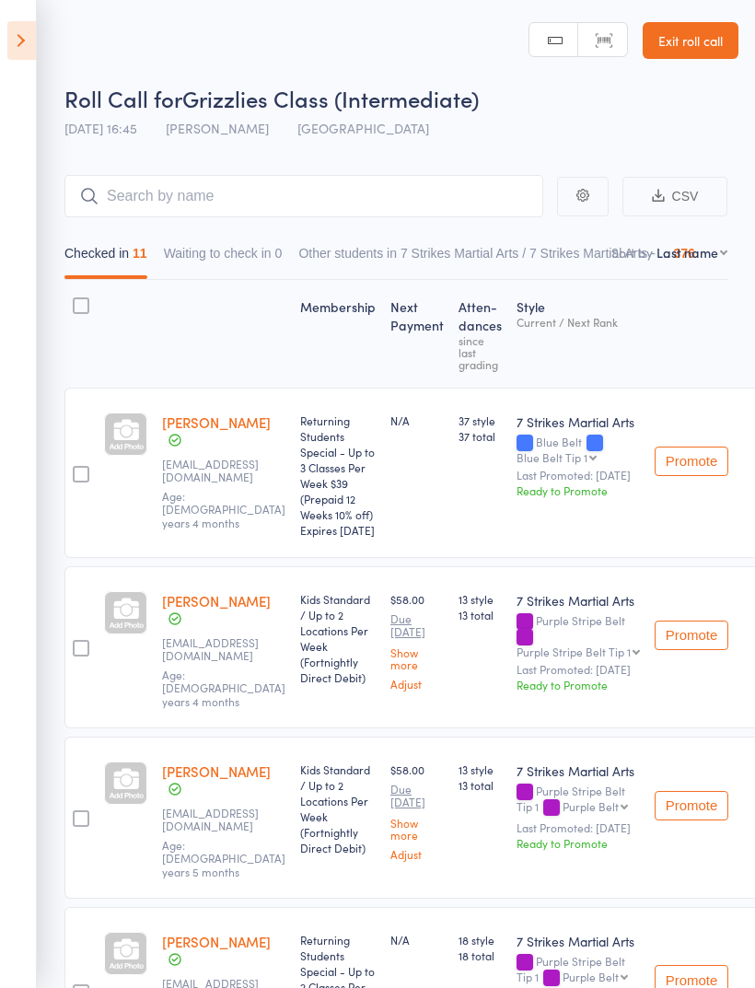
click at [12, 38] on icon at bounding box center [21, 40] width 29 height 39
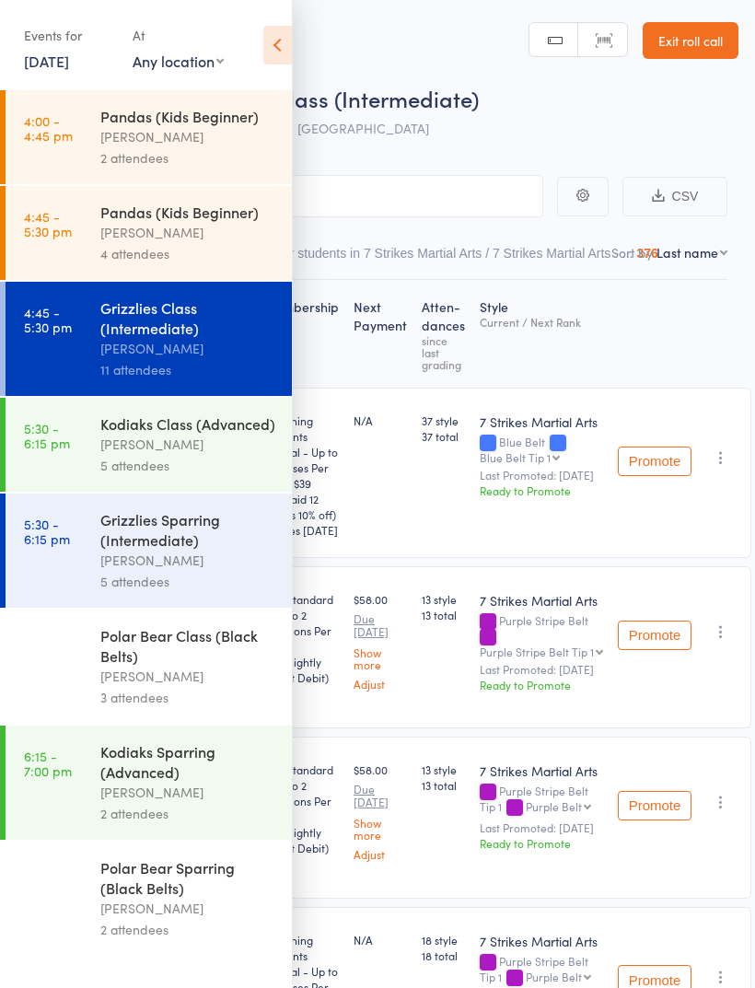
click at [149, 432] on div "Kodiaks Class (Advanced)" at bounding box center [188, 423] width 176 height 20
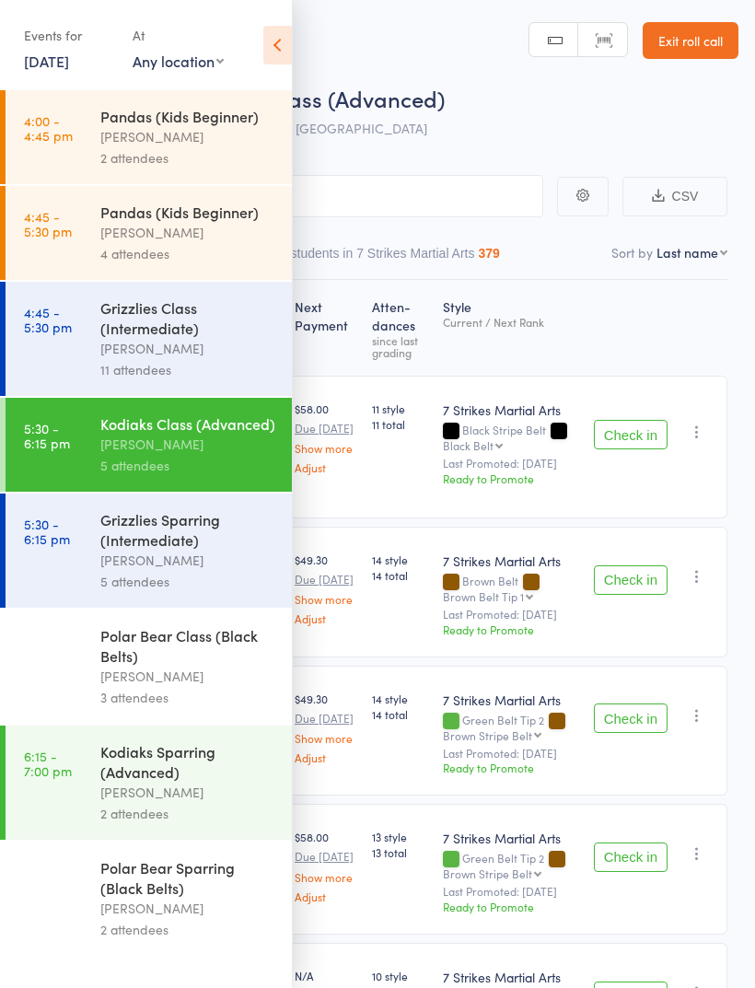
click at [267, 38] on icon at bounding box center [277, 45] width 29 height 39
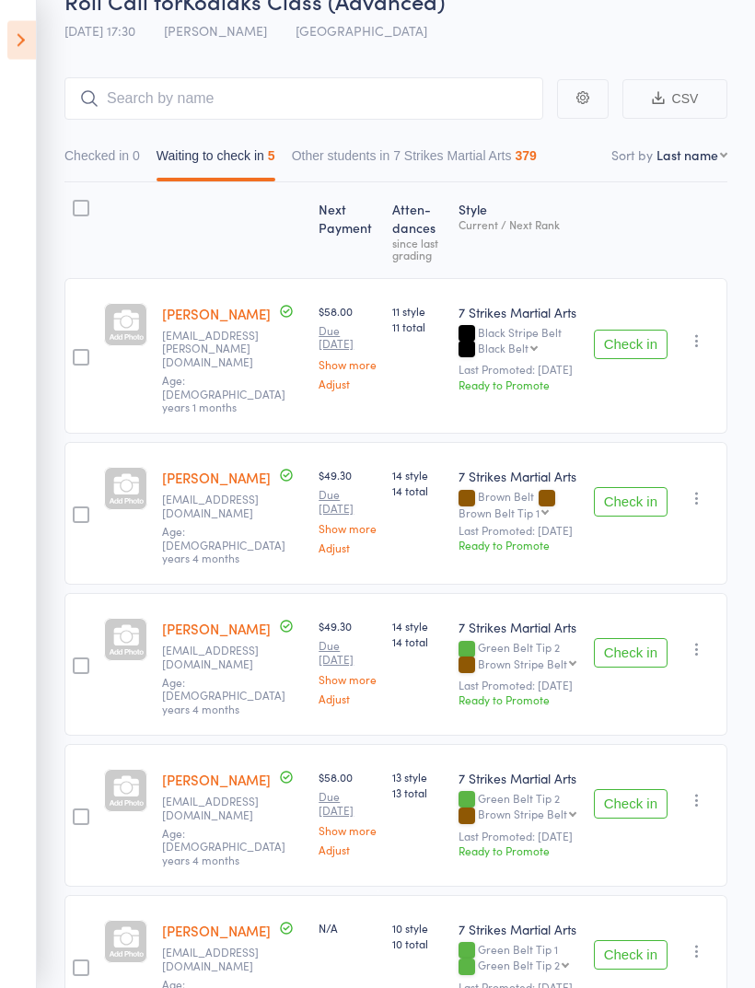
scroll to position [99, 0]
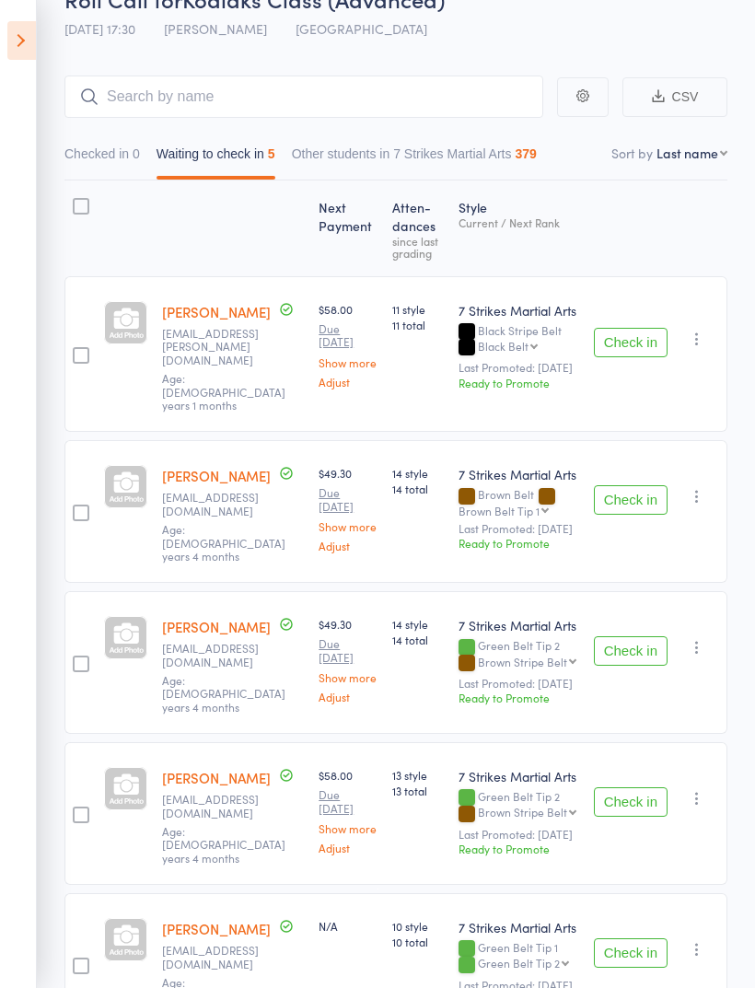
click at [615, 787] on button "Check in" at bounding box center [631, 801] width 74 height 29
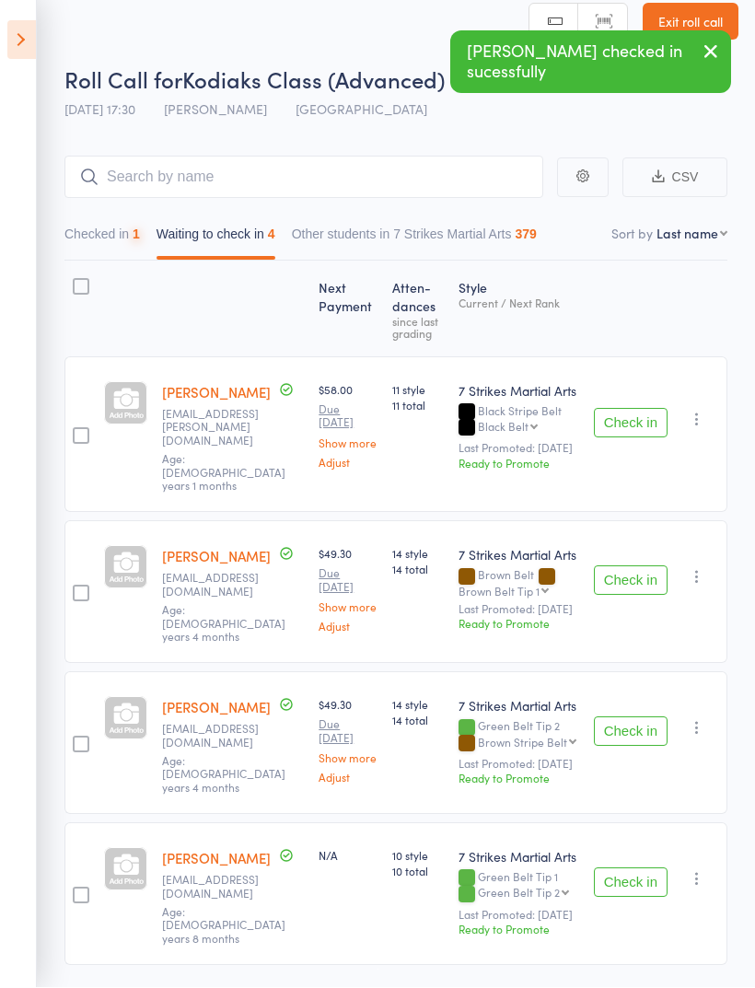
scroll to position [19, 0]
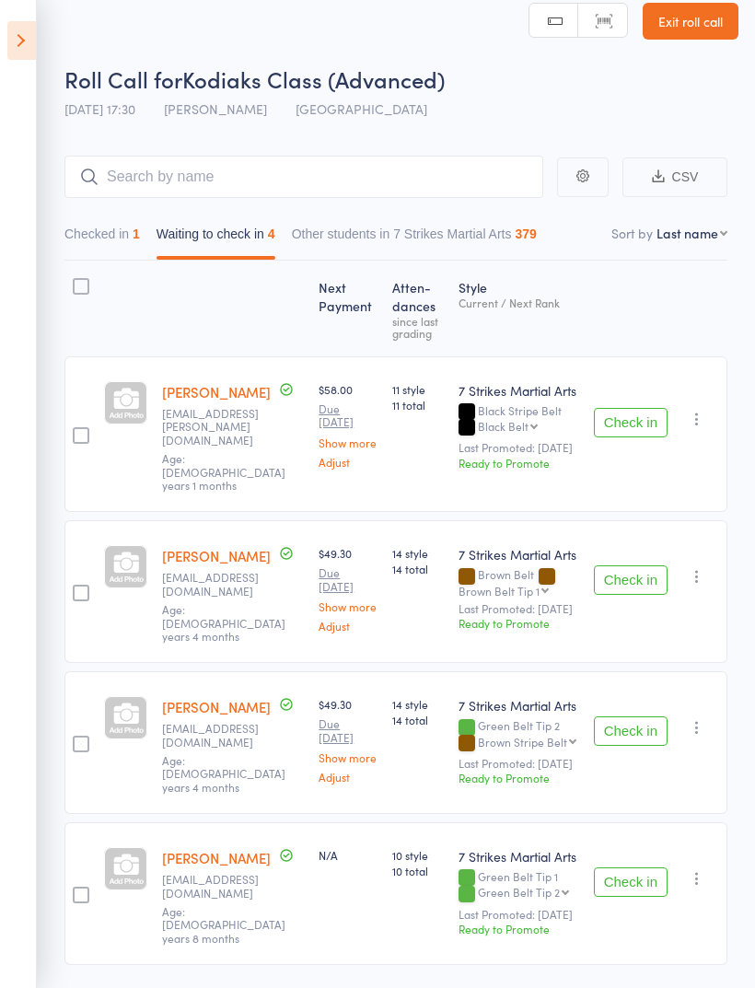
click at [625, 408] on button "Check in" at bounding box center [631, 422] width 74 height 29
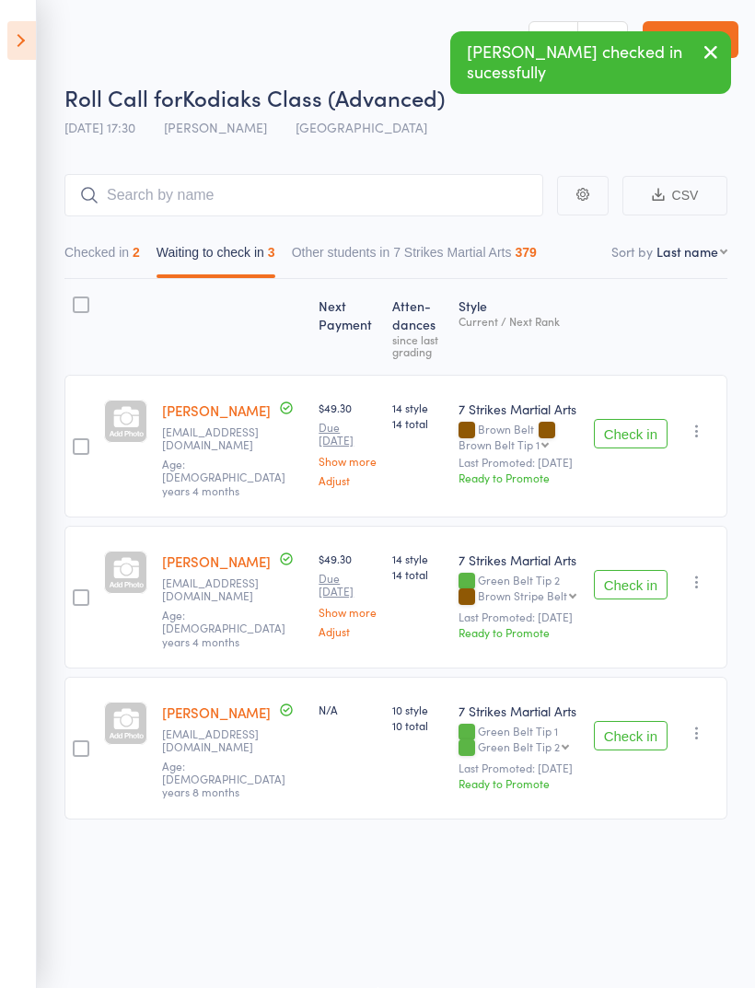
click at [629, 721] on button "Check in" at bounding box center [631, 735] width 74 height 29
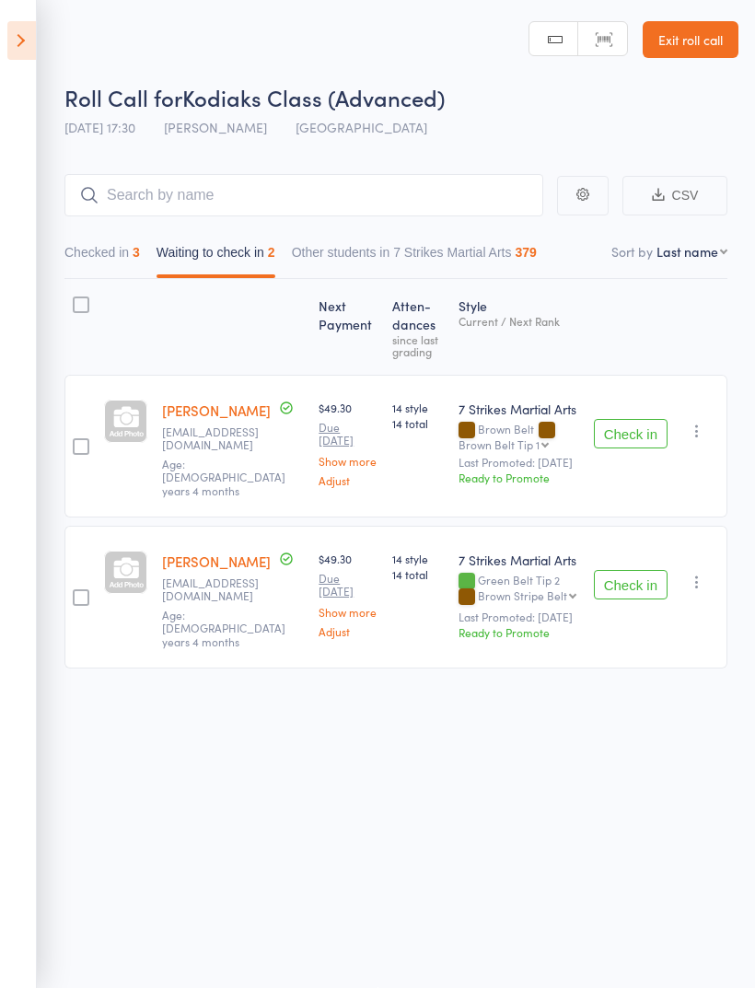
click at [332, 152] on main "CSV Checked in 3 Waiting to check in 2 Other students in 7 Strikes Martial Arts…" at bounding box center [377, 448] width 755 height 604
click at [347, 174] on input "search" at bounding box center [303, 195] width 479 height 42
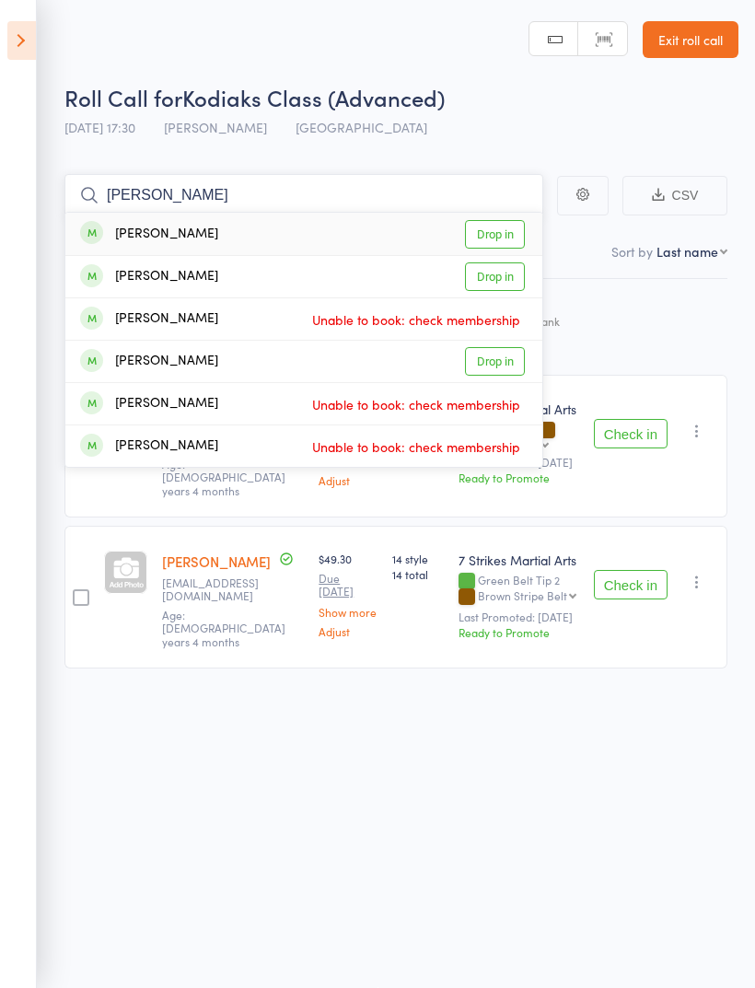
type input "[PERSON_NAME]"
click at [497, 220] on link "Drop in" at bounding box center [495, 234] width 60 height 29
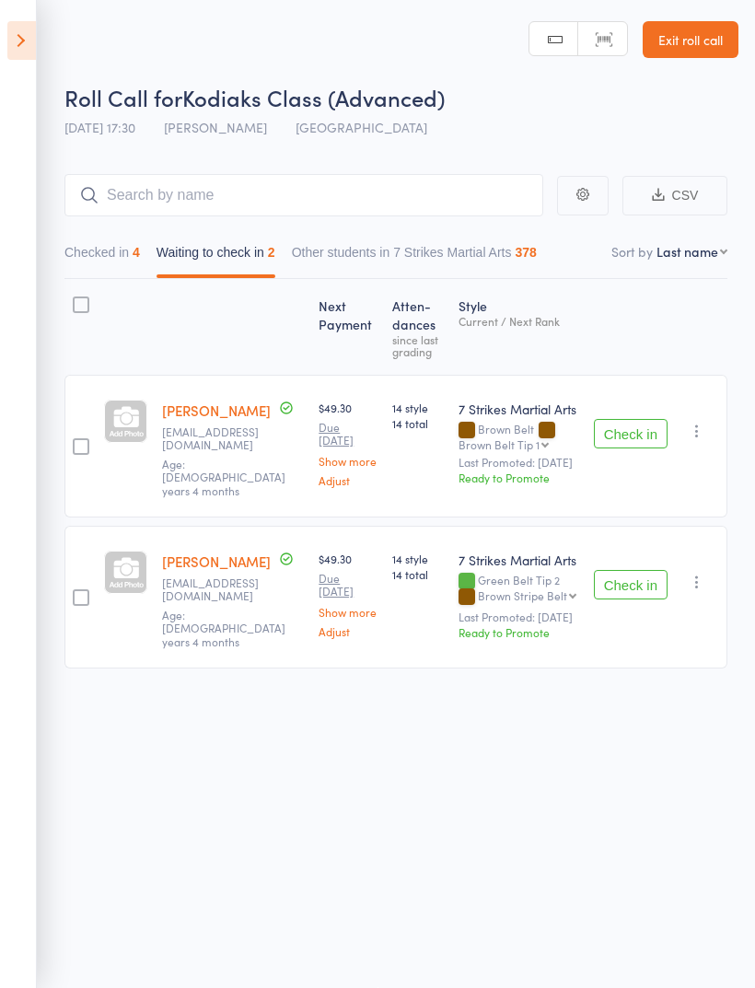
click at [25, 38] on icon at bounding box center [21, 40] width 29 height 39
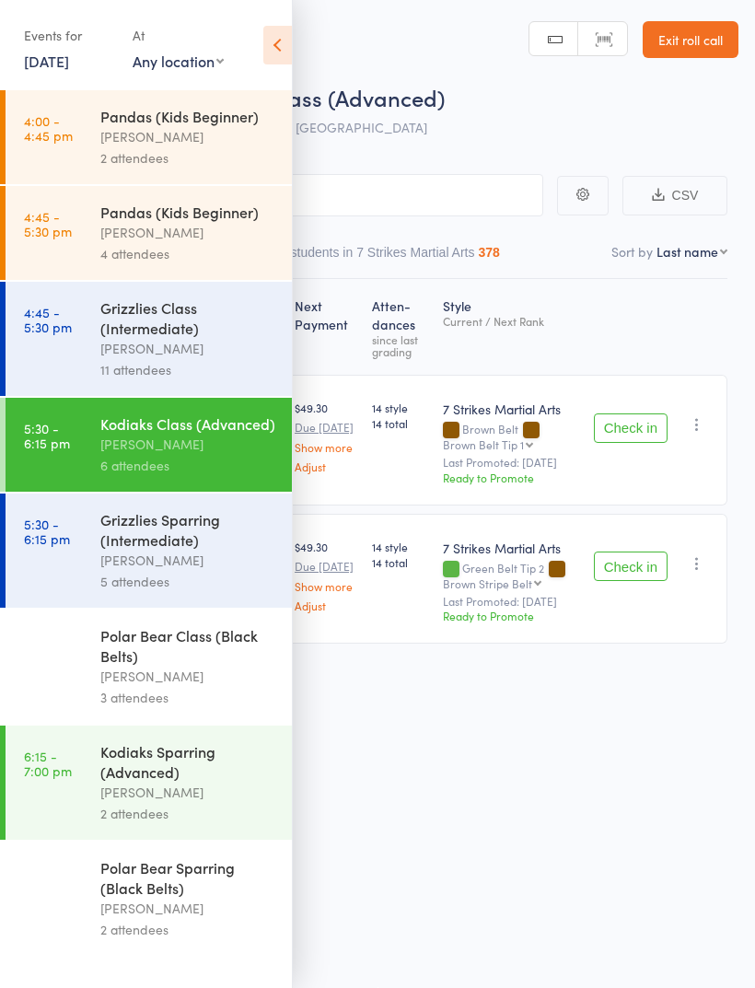
click at [289, 48] on icon at bounding box center [277, 45] width 29 height 39
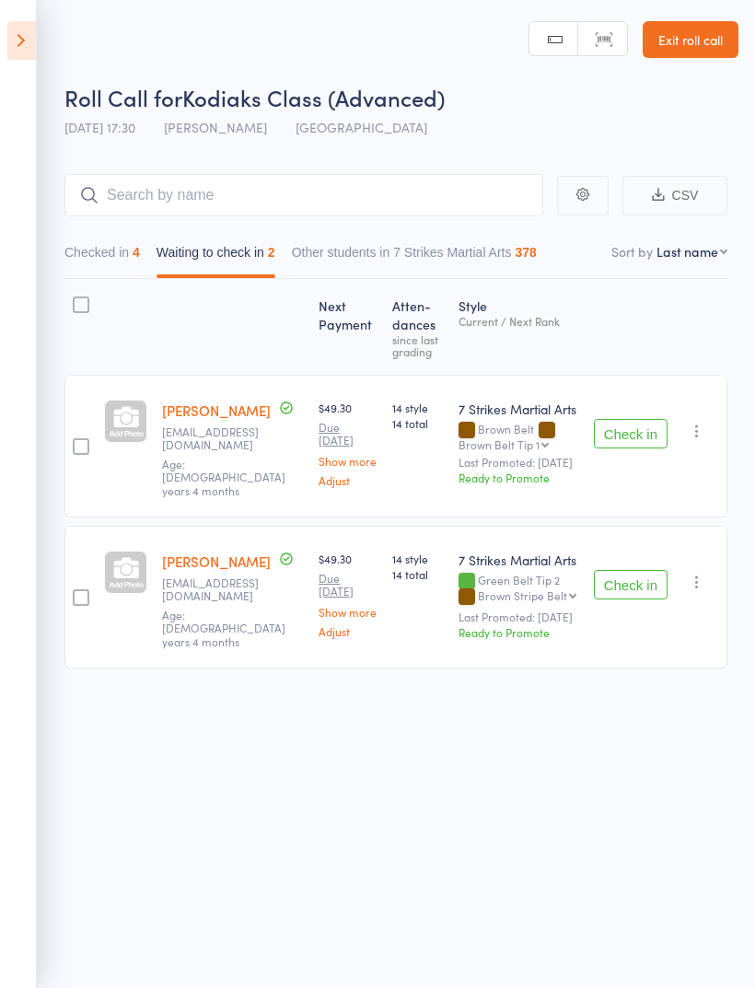
click at [109, 250] on button "Checked in 4" at bounding box center [102, 257] width 76 height 42
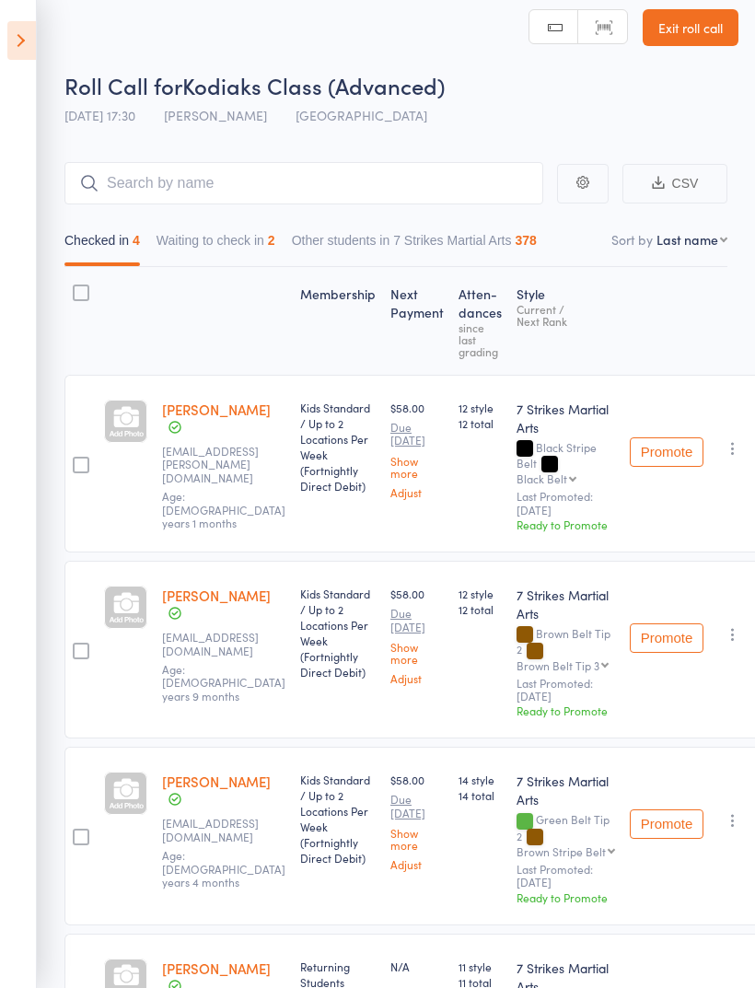
click at [223, 238] on button "Waiting to check in 2" at bounding box center [216, 245] width 119 height 42
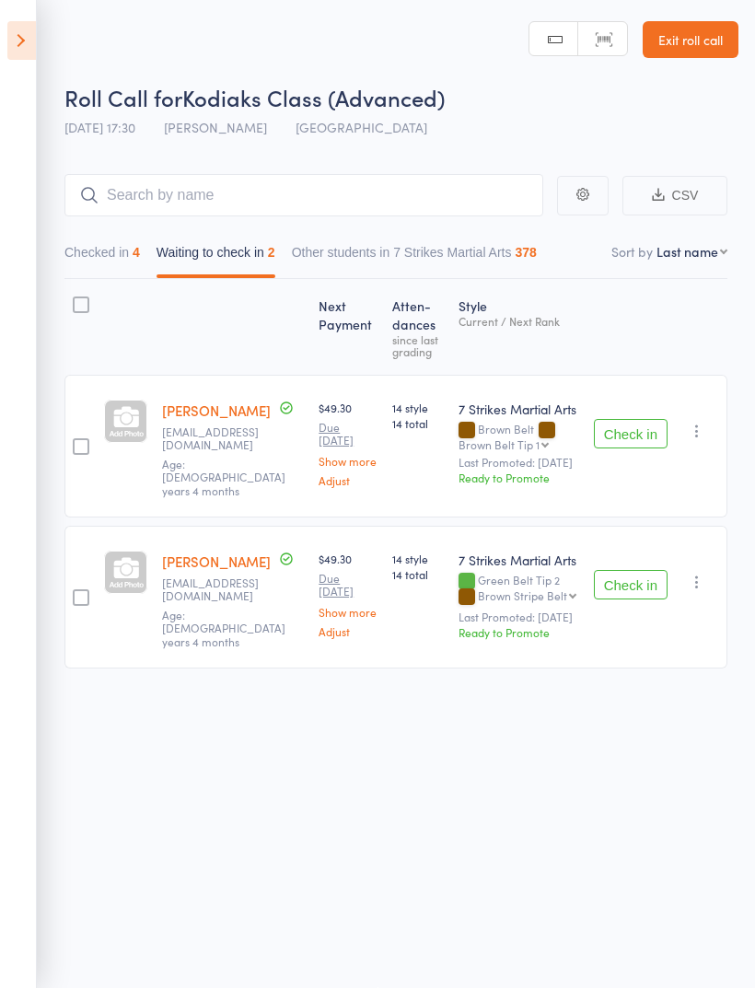
click at [11, 35] on icon at bounding box center [21, 40] width 29 height 39
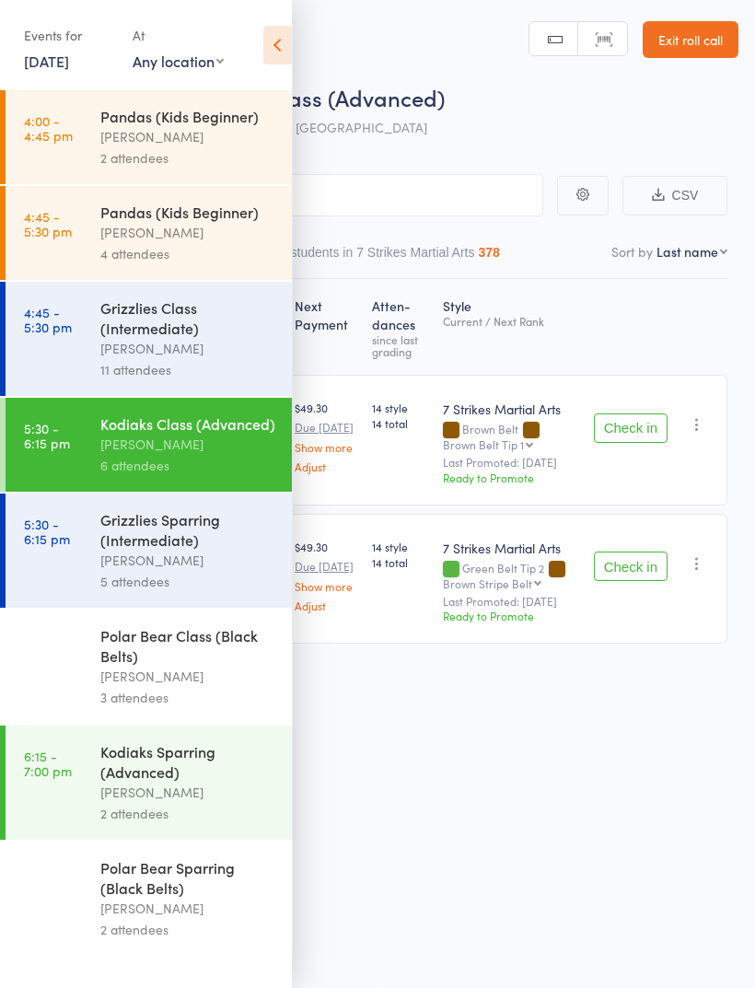
click at [186, 782] on div "Kodiaks Sparring (Advanced)" at bounding box center [188, 761] width 176 height 41
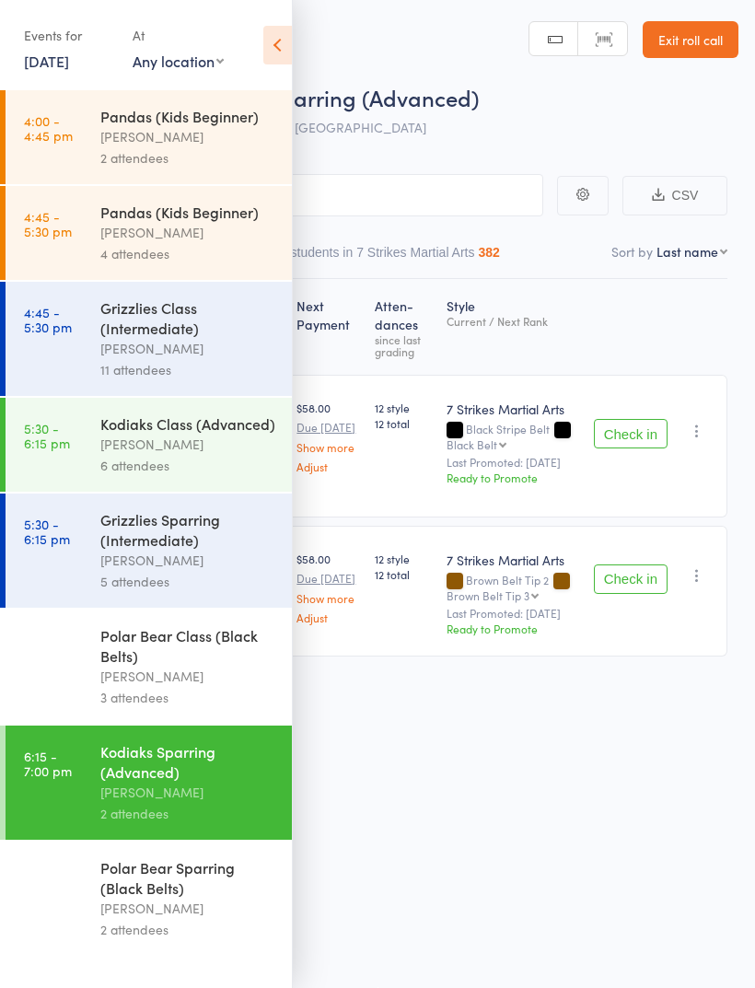
click at [273, 32] on icon at bounding box center [277, 45] width 29 height 39
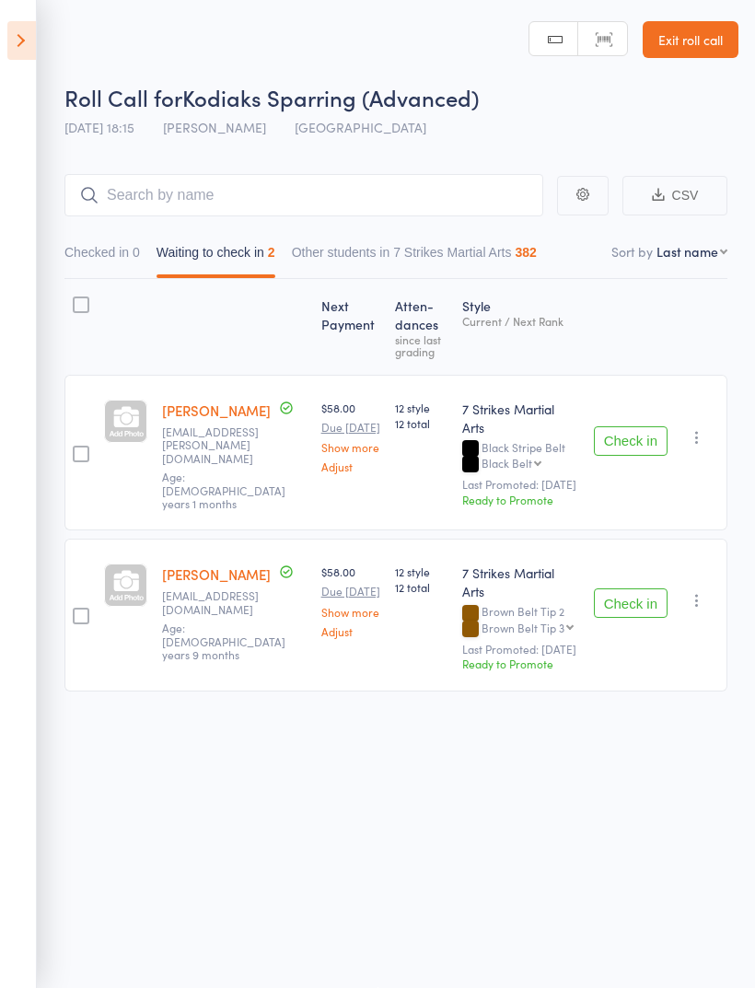
click at [14, 28] on icon at bounding box center [21, 40] width 29 height 39
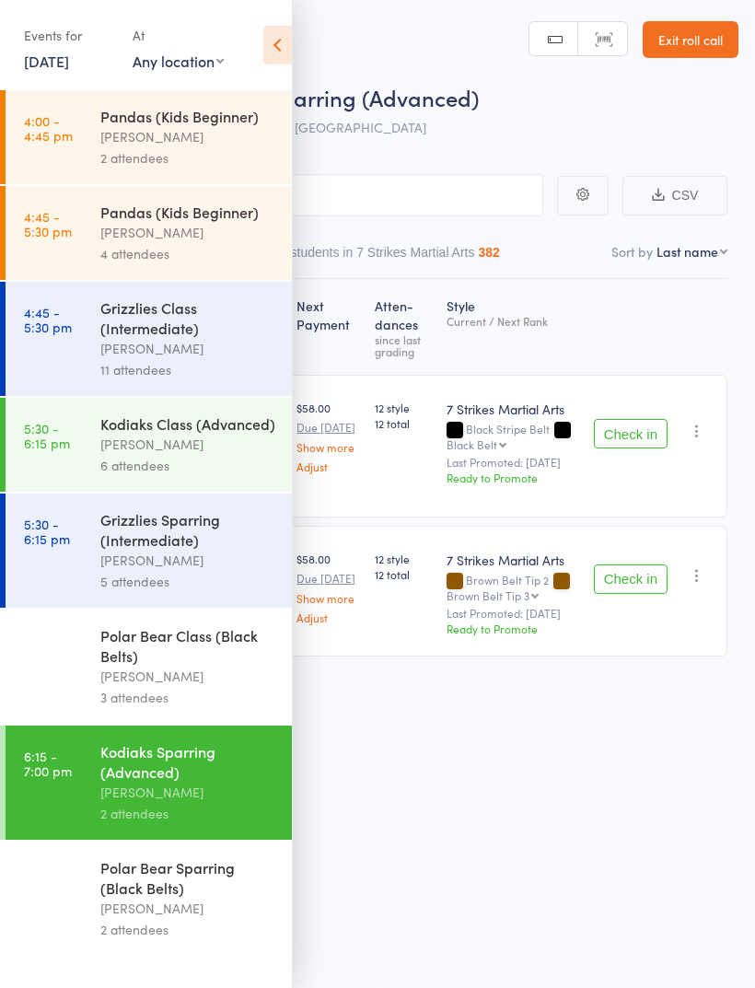
click at [173, 453] on div "[PERSON_NAME]" at bounding box center [188, 444] width 176 height 21
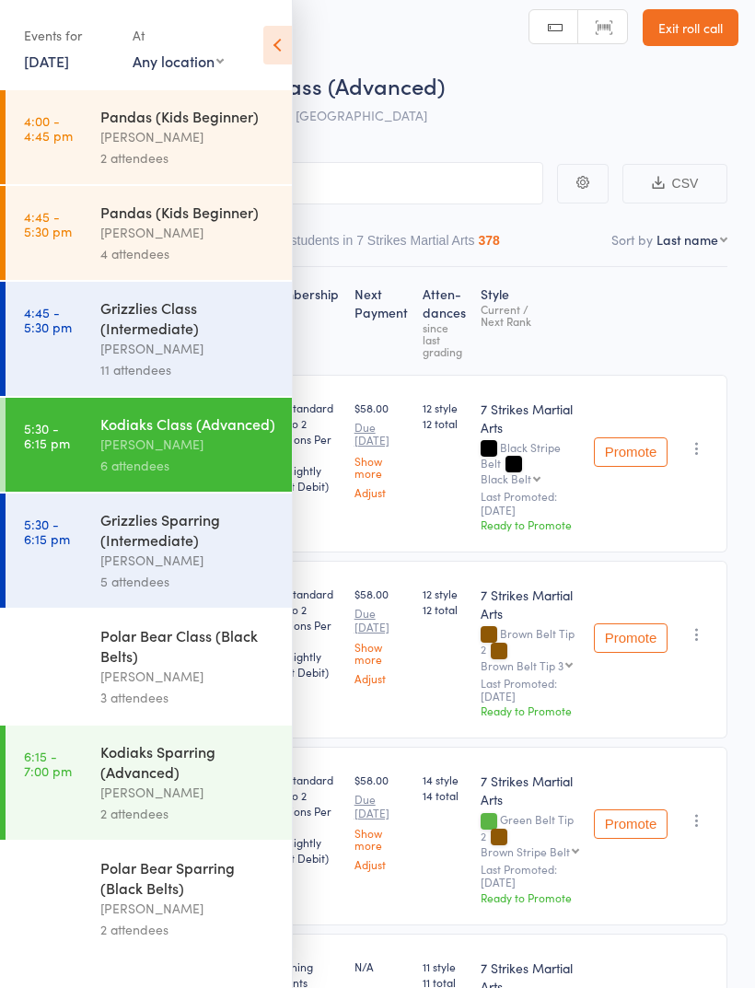
click at [278, 33] on icon at bounding box center [277, 45] width 29 height 39
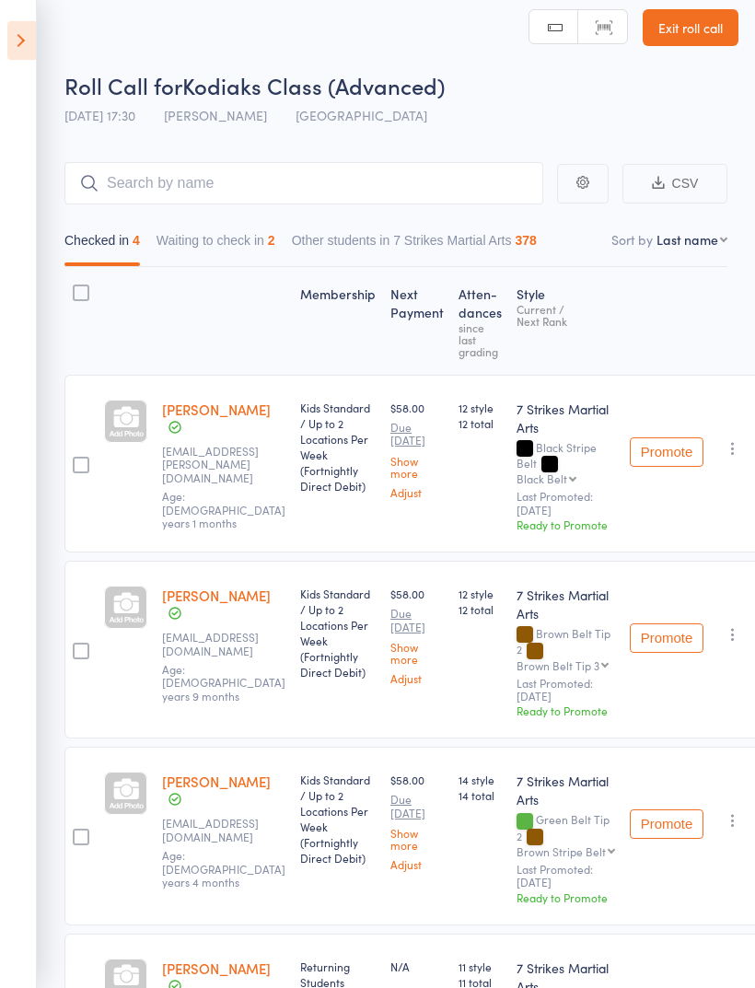
click at [216, 235] on button "Waiting to check in 2" at bounding box center [216, 245] width 119 height 42
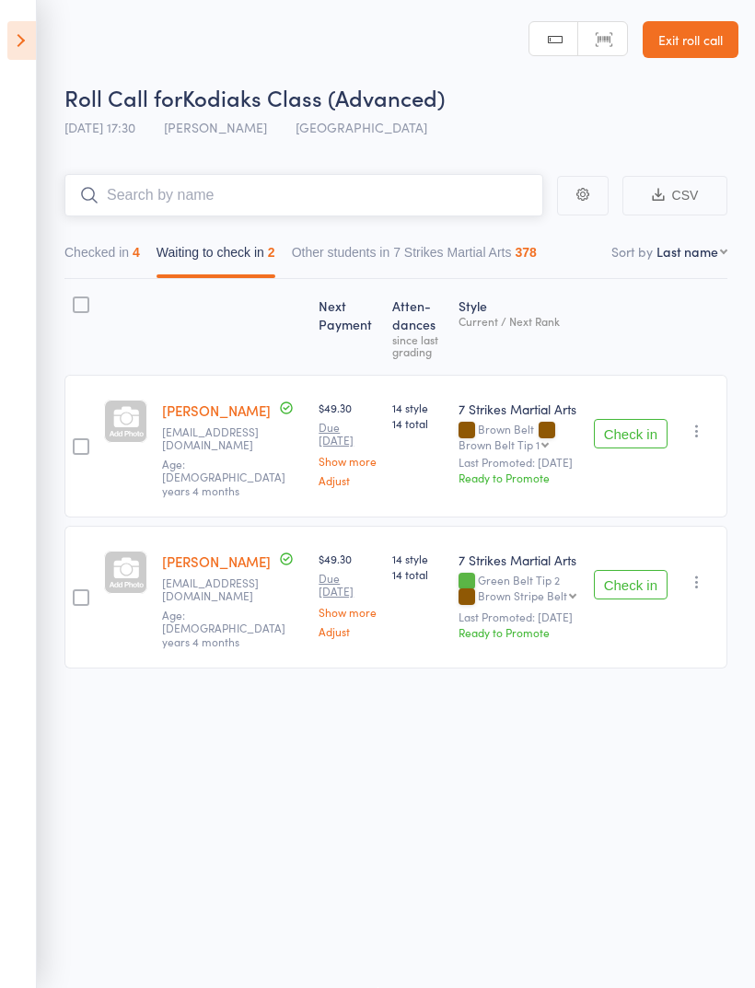
click at [260, 174] on input "search" at bounding box center [303, 195] width 479 height 42
click at [26, 54] on icon at bounding box center [21, 40] width 29 height 39
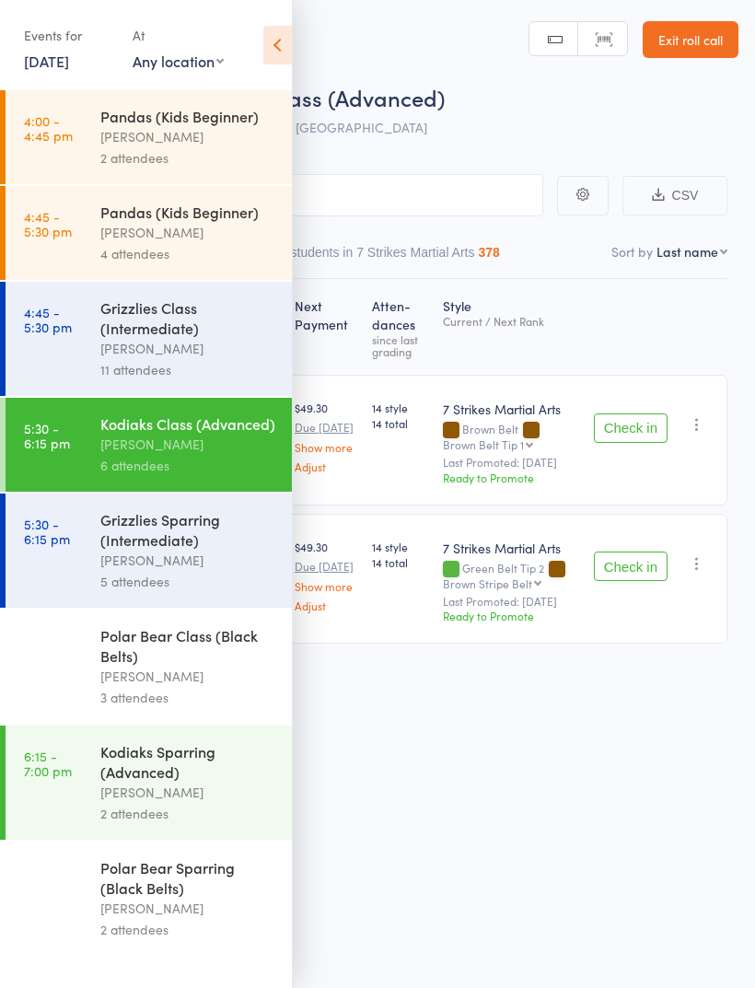
click at [215, 455] on div "[PERSON_NAME]" at bounding box center [188, 444] width 176 height 21
click at [289, 50] on icon at bounding box center [277, 45] width 29 height 39
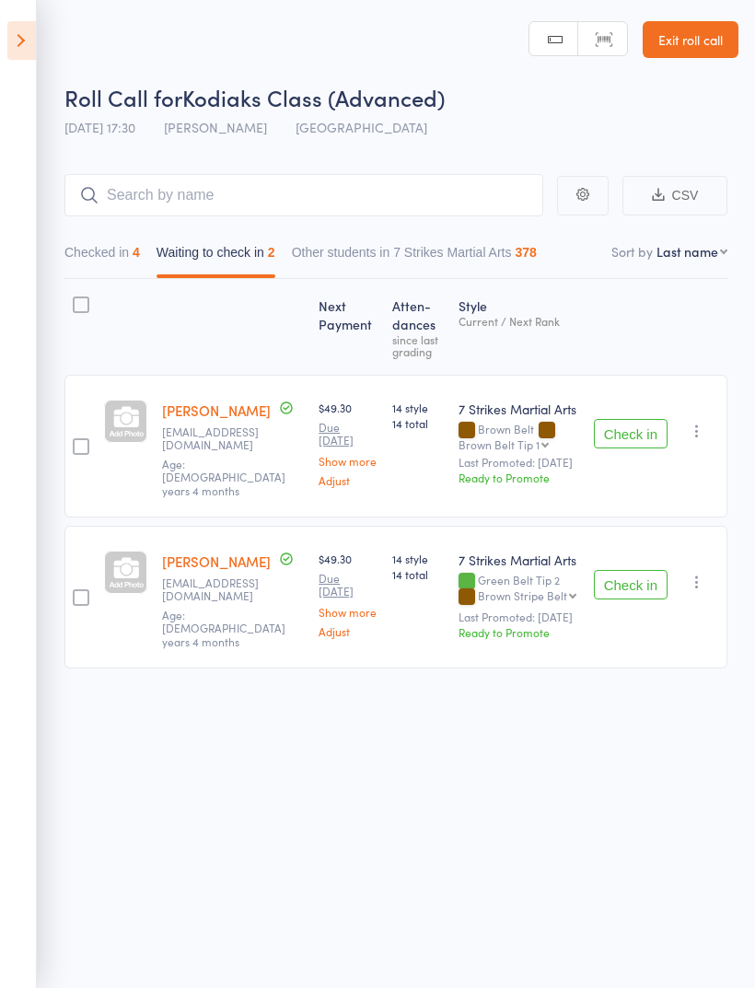
click at [85, 236] on button "Checked in 4" at bounding box center [102, 257] width 76 height 42
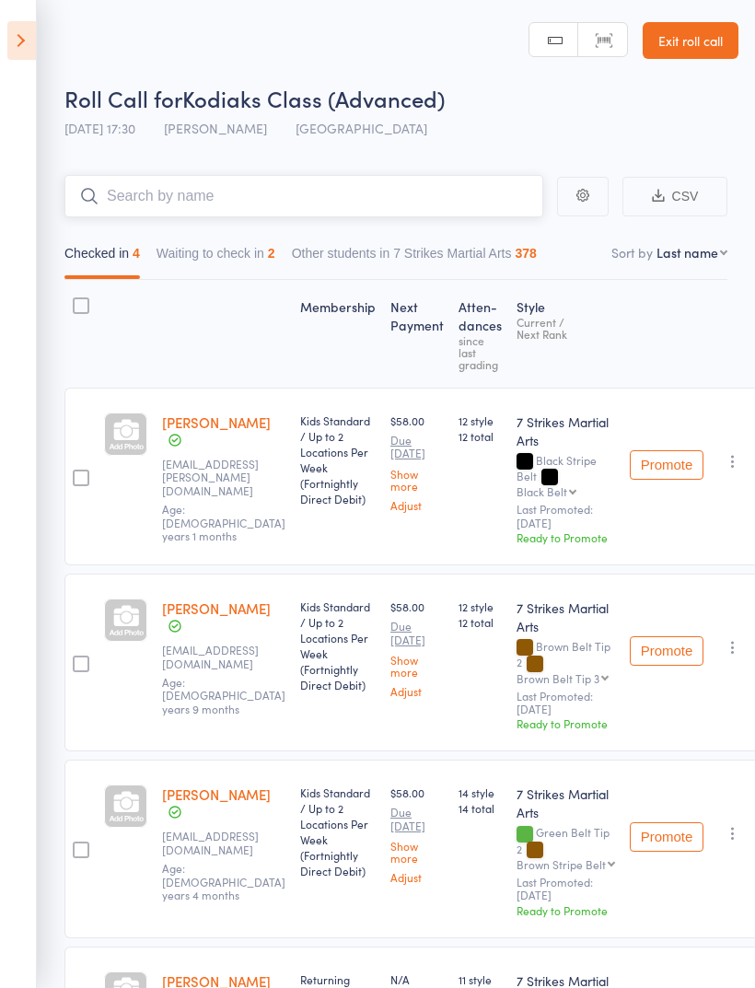
click at [175, 199] on input "search" at bounding box center [303, 196] width 479 height 42
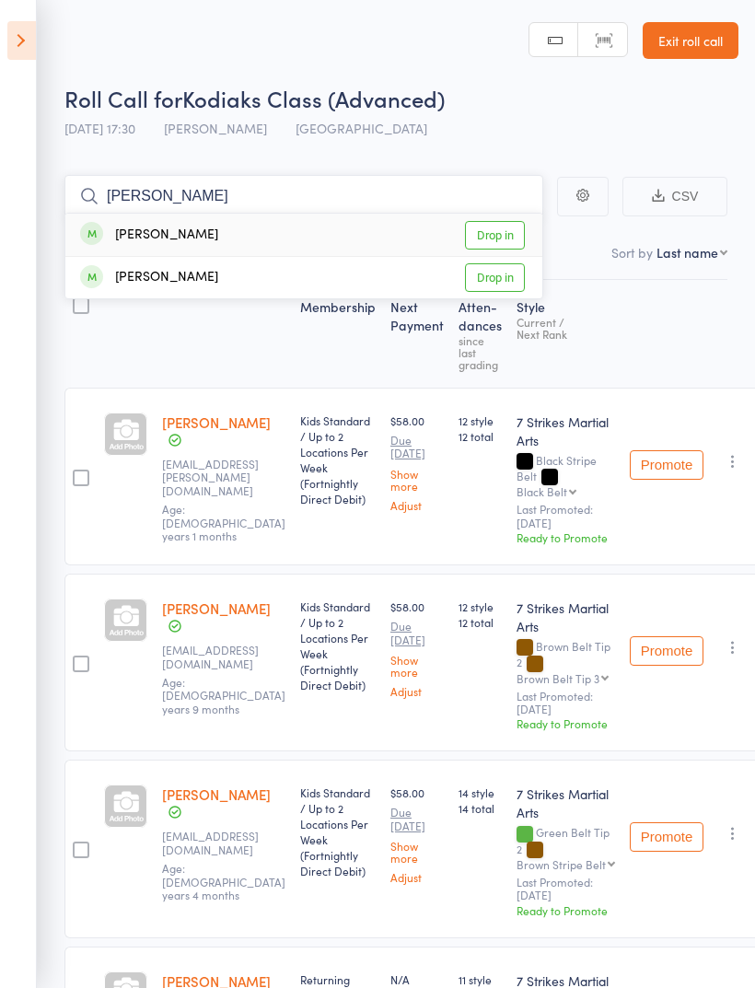
type input "[PERSON_NAME]"
click at [519, 240] on link "Drop in" at bounding box center [495, 235] width 60 height 29
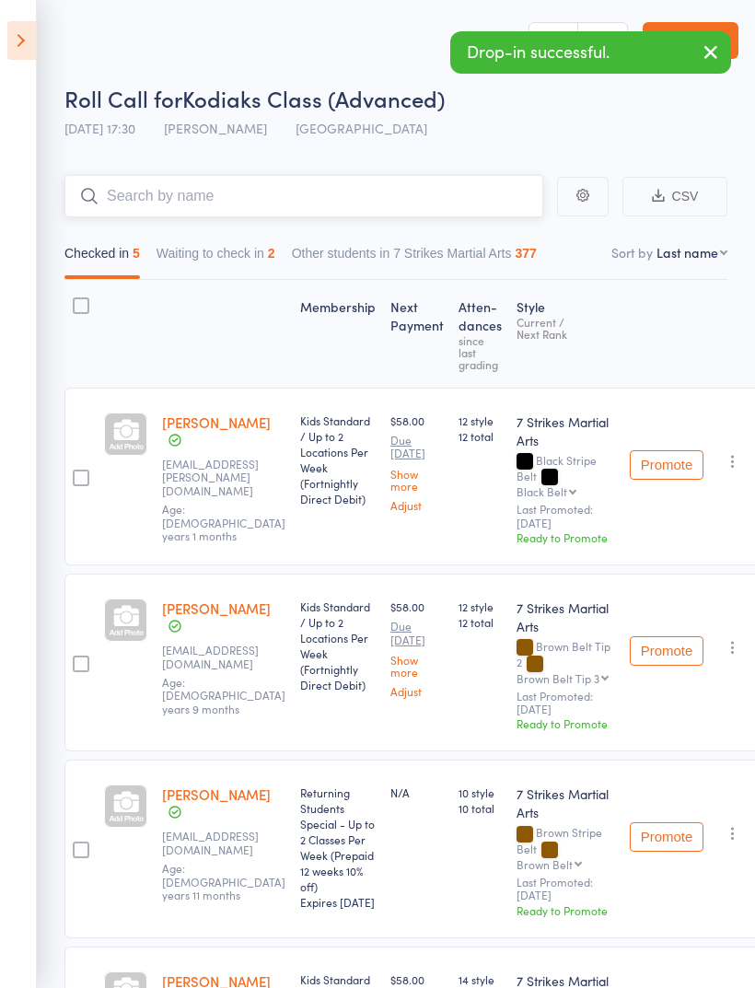
click at [484, 196] on input "search" at bounding box center [303, 196] width 479 height 42
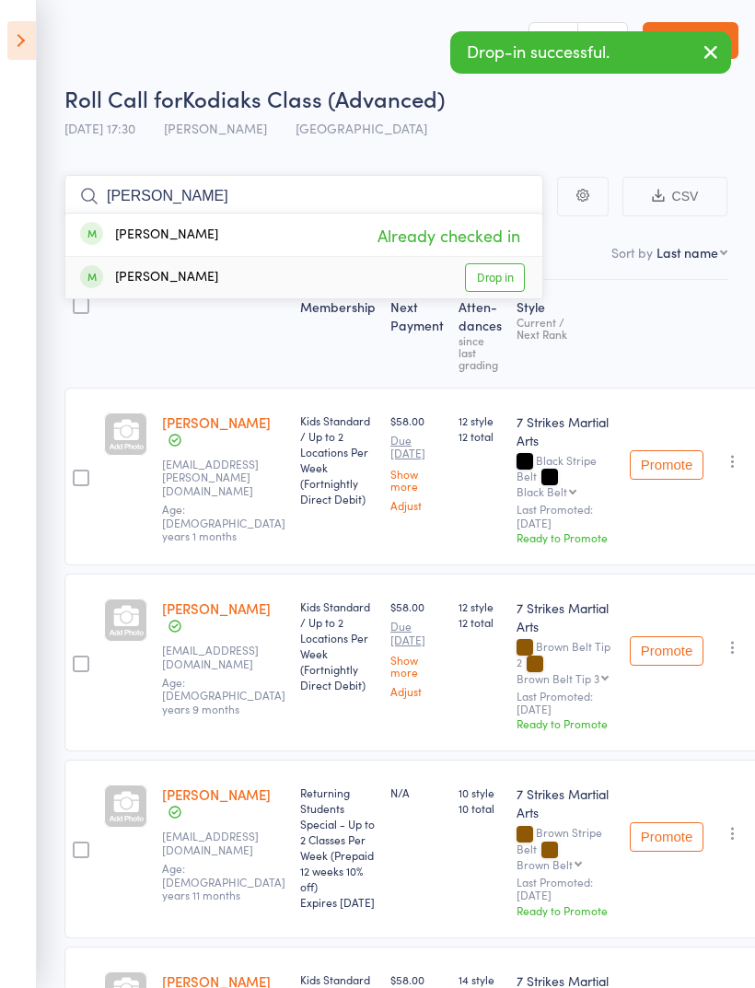
type input "[PERSON_NAME]"
click at [500, 280] on link "Drop in" at bounding box center [495, 277] width 60 height 29
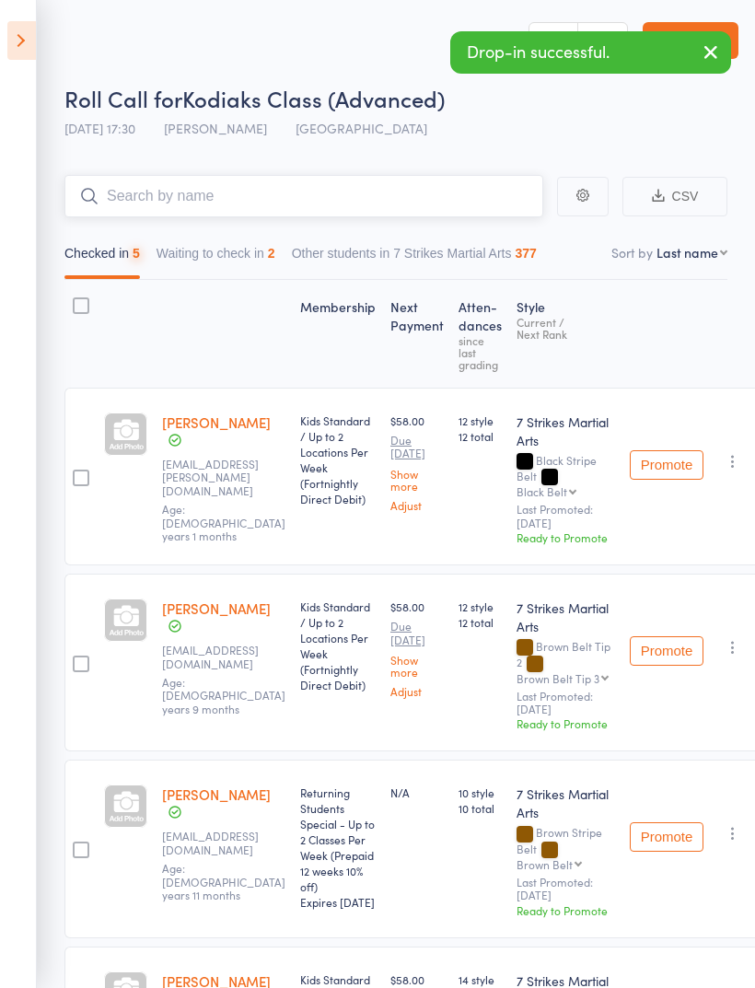
click at [420, 196] on input "search" at bounding box center [303, 196] width 479 height 42
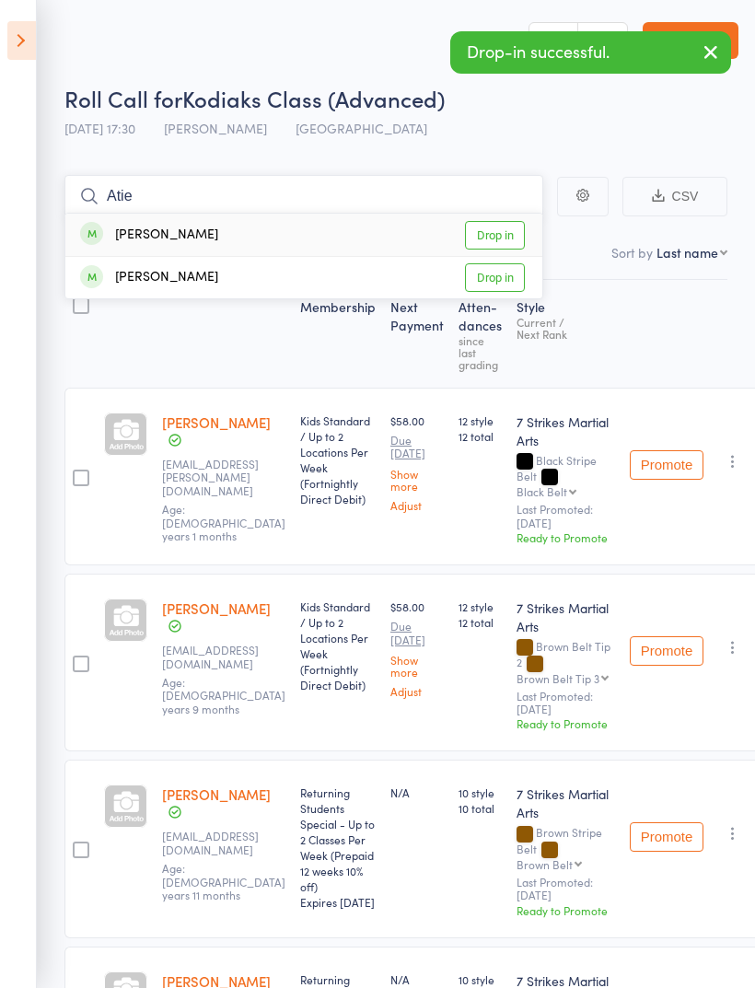
type input "Atie"
click at [491, 234] on link "Drop in" at bounding box center [495, 235] width 60 height 29
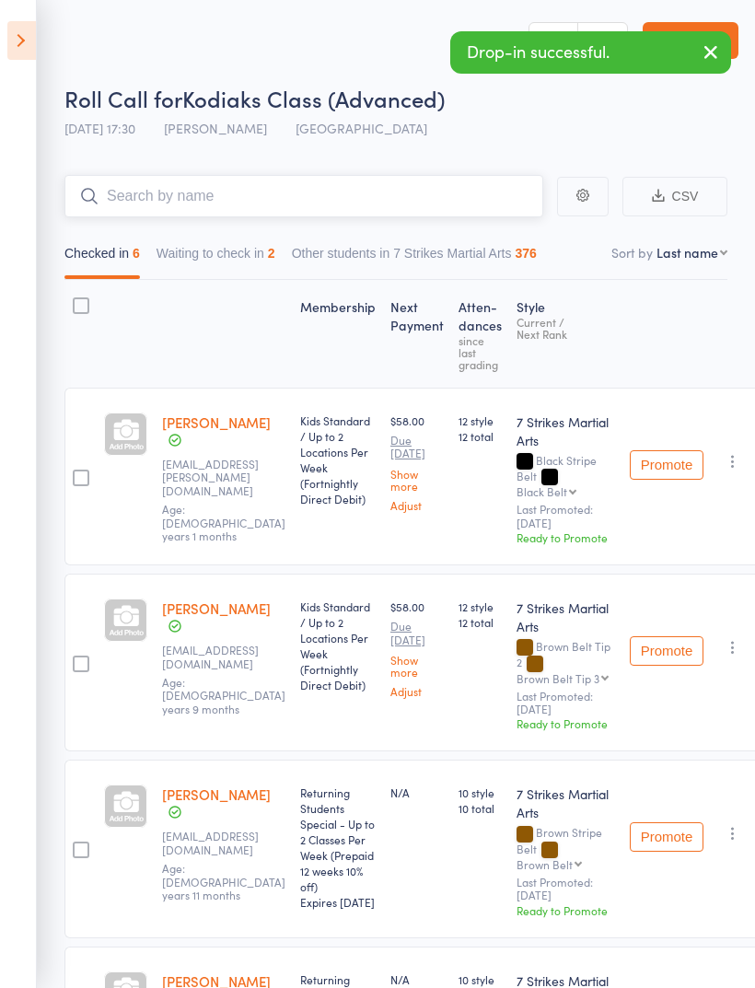
click at [433, 190] on input "search" at bounding box center [303, 196] width 479 height 42
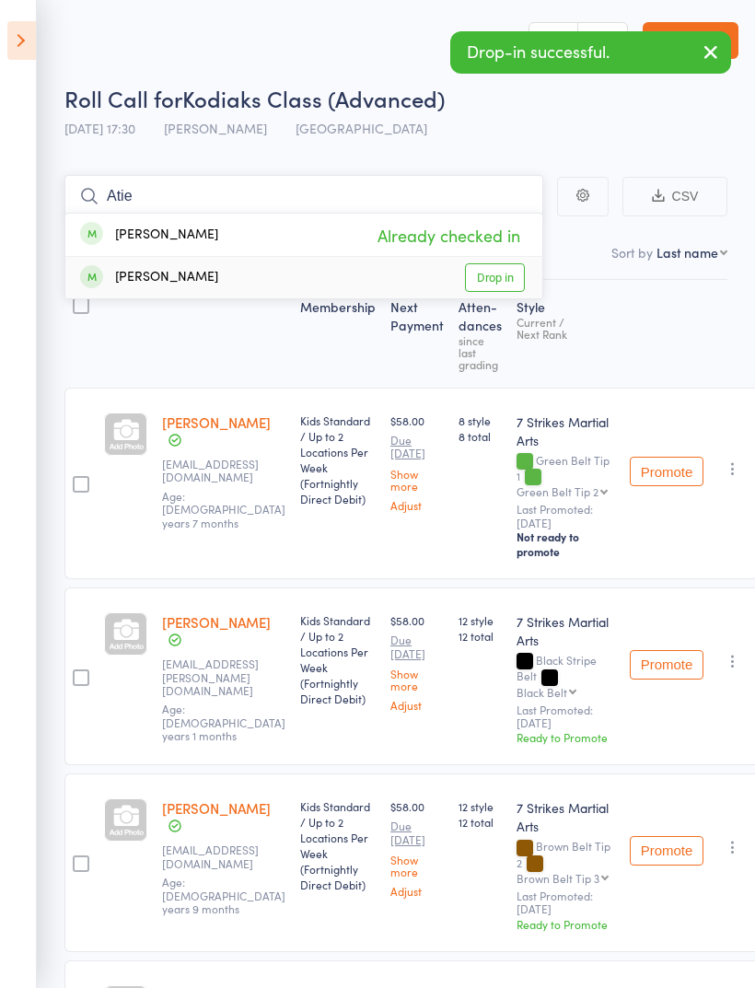
type input "Atie"
click at [488, 291] on link "Drop in" at bounding box center [495, 277] width 60 height 29
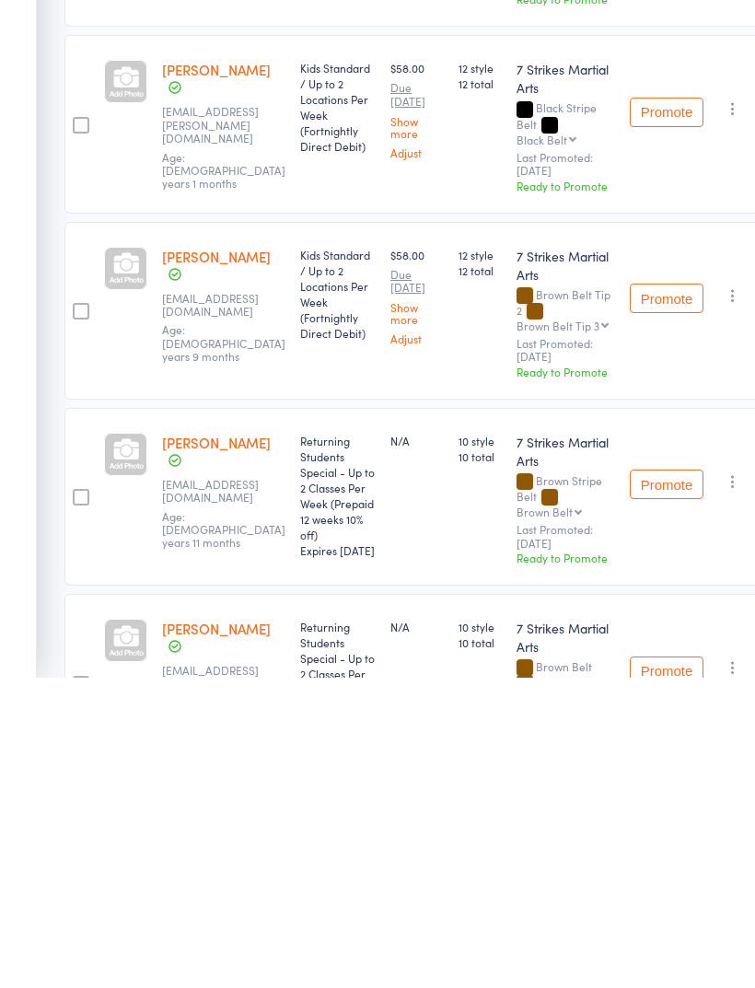
scroll to position [429, 0]
click at [202, 742] on link "[PERSON_NAME]" at bounding box center [216, 751] width 109 height 19
